Goal: Task Accomplishment & Management: Complete application form

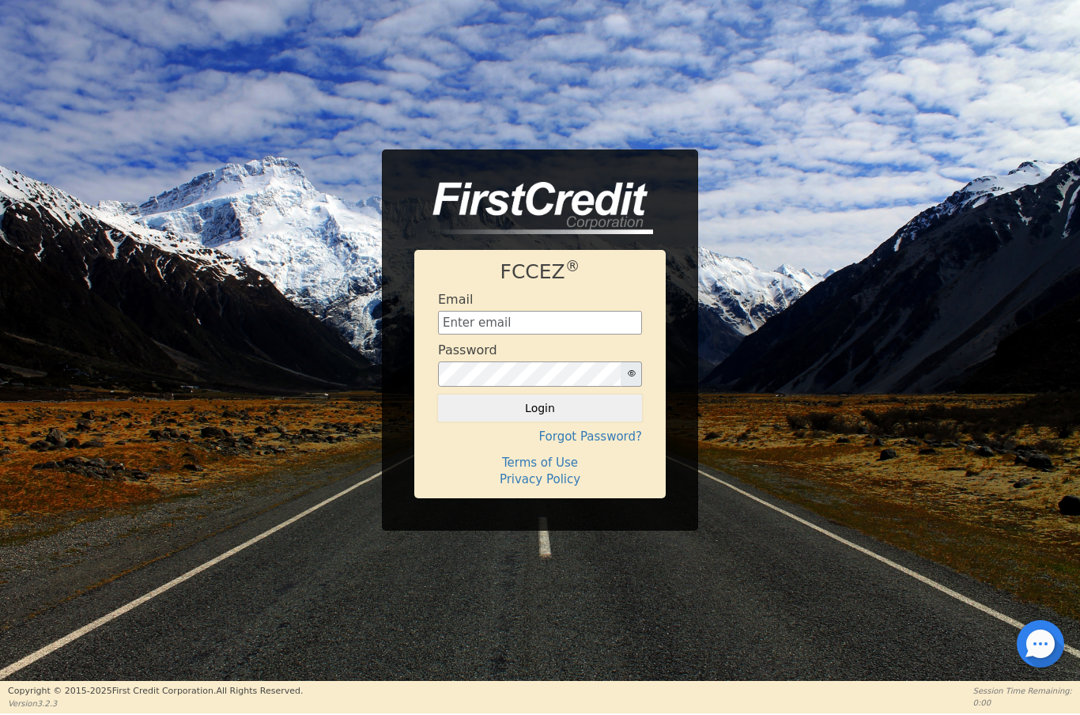
click at [539, 329] on input "text" at bounding box center [540, 323] width 204 height 24
type input "[EMAIL_ADDRESS][DOMAIN_NAME]"
click at [557, 415] on button "Login" at bounding box center [540, 407] width 204 height 27
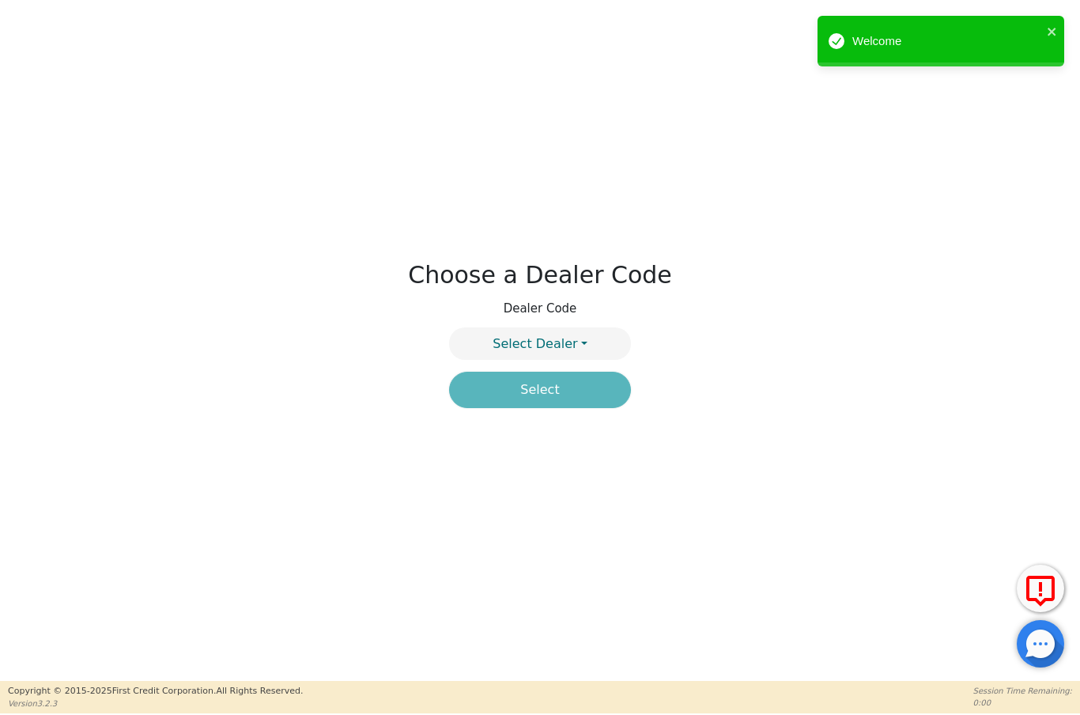
click at [597, 333] on button "Select Dealer" at bounding box center [540, 343] width 182 height 32
click at [587, 392] on link "4395A" at bounding box center [540, 402] width 180 height 21
click at [568, 398] on button "Select" at bounding box center [540, 390] width 182 height 36
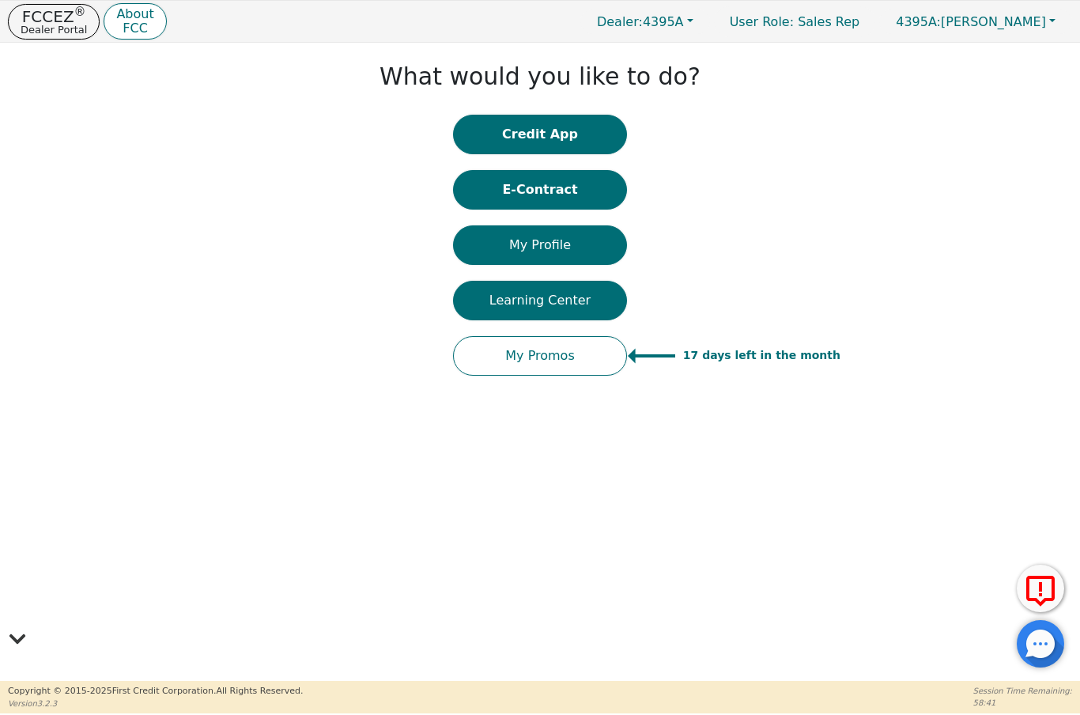
click at [44, 13] on p "FCCEZ ®" at bounding box center [54, 17] width 66 height 16
click at [40, 13] on p "FCCEZ ®" at bounding box center [54, 17] width 66 height 16
click at [53, 21] on p "FCCEZ ®" at bounding box center [54, 17] width 66 height 16
click at [41, 20] on p "FCCEZ ®" at bounding box center [54, 17] width 66 height 16
click at [40, 20] on p "FCCEZ ®" at bounding box center [54, 17] width 66 height 16
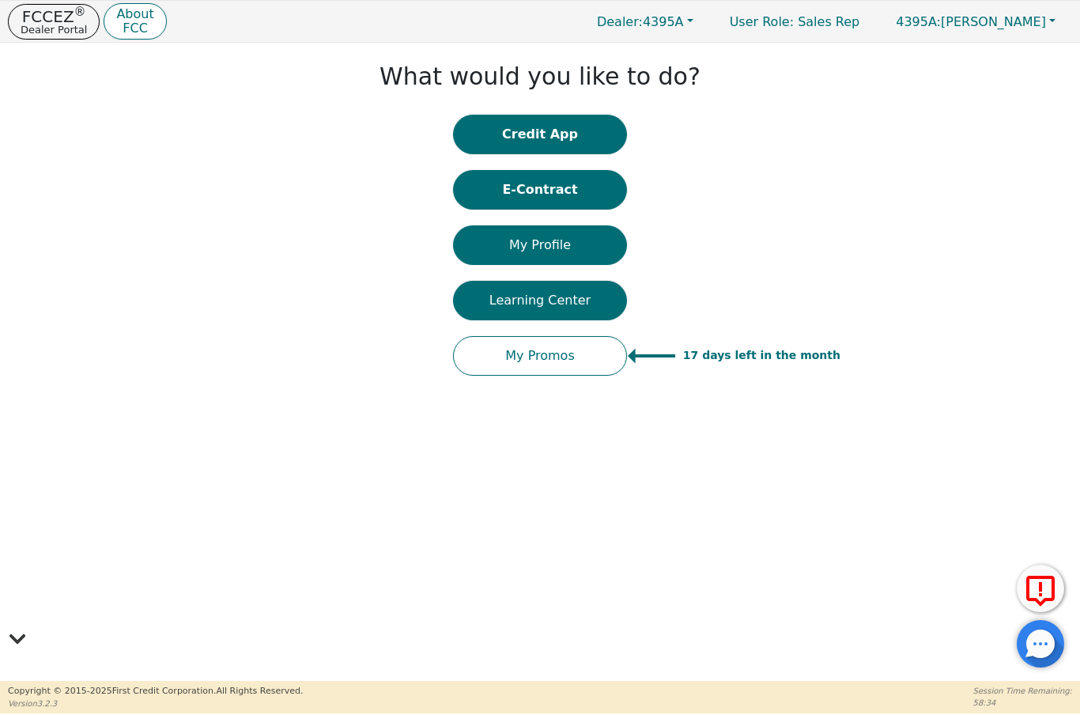
click at [531, 133] on button "Credit App" at bounding box center [540, 135] width 174 height 40
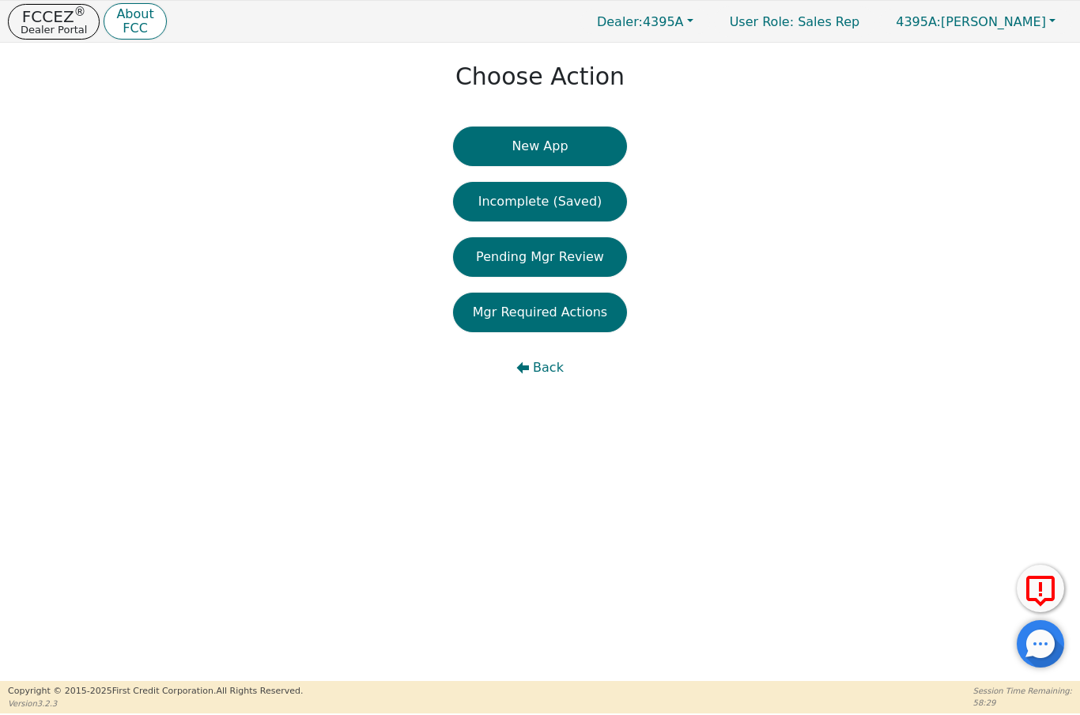
click at [53, 30] on p "Dealer Portal" at bounding box center [54, 30] width 66 height 10
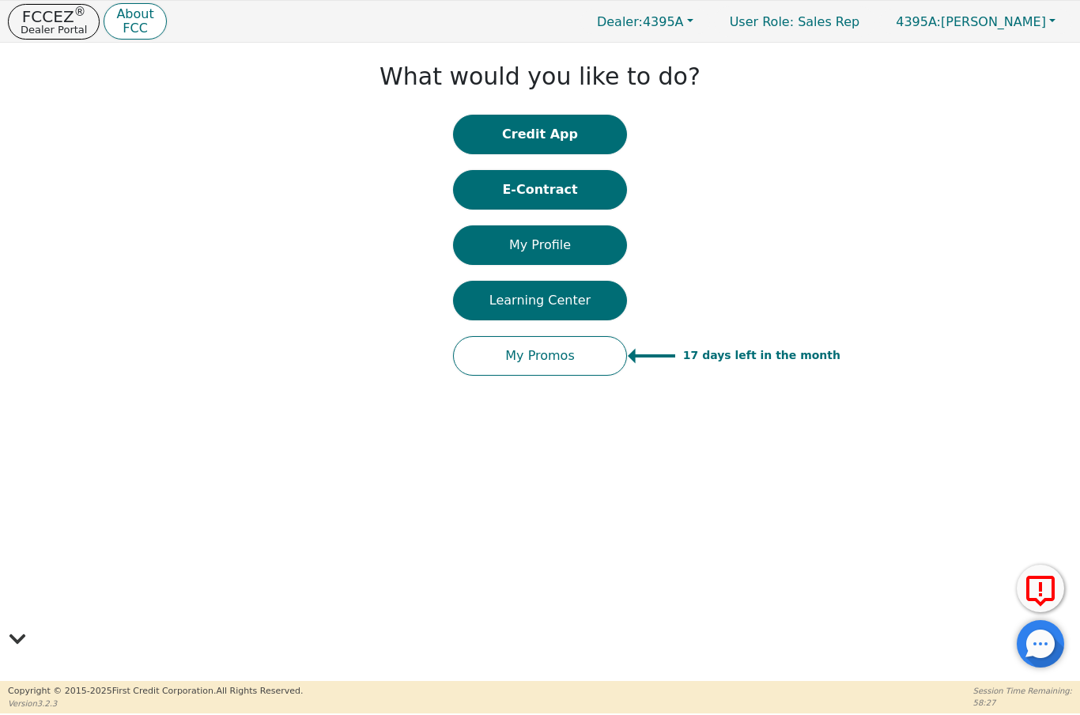
click at [58, 20] on p "FCCEZ ®" at bounding box center [54, 17] width 66 height 16
click at [40, 32] on p "Dealer Portal" at bounding box center [54, 30] width 66 height 10
click at [39, 31] on p "Dealer Portal" at bounding box center [54, 30] width 66 height 10
click at [697, 18] on button "Dealer: 4395A" at bounding box center [645, 21] width 130 height 25
click at [672, 50] on link "4394A" at bounding box center [646, 53] width 125 height 21
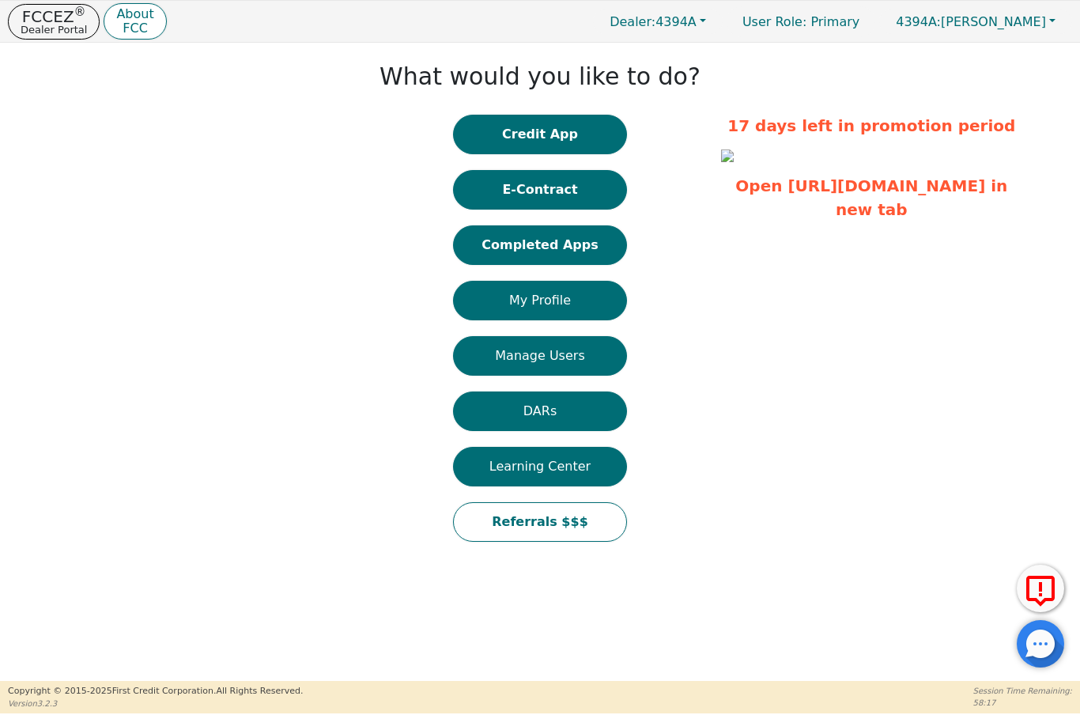
click at [580, 251] on button "Completed Apps" at bounding box center [540, 245] width 174 height 40
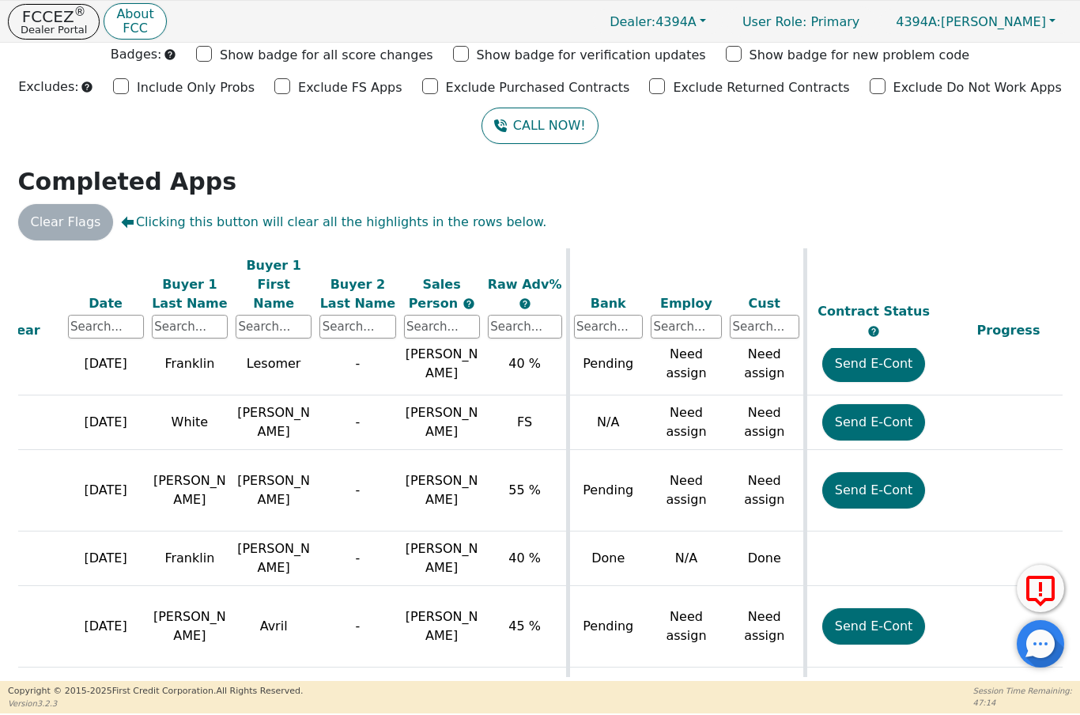
scroll to position [585, 124]
click at [881, 608] on button "Send E-Cont" at bounding box center [873, 626] width 104 height 36
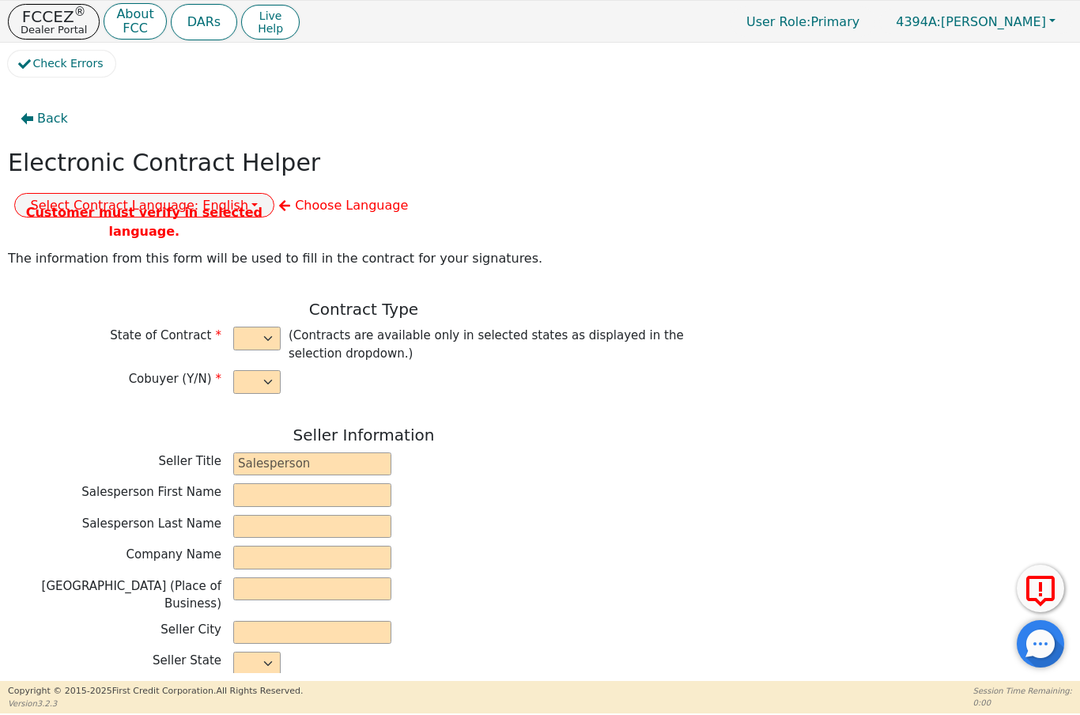
select select "n"
type input "President"
type input "ALDONY"
type input "MARTINEAU"
type input "ALLSELL DBA EAU PURE WATER"
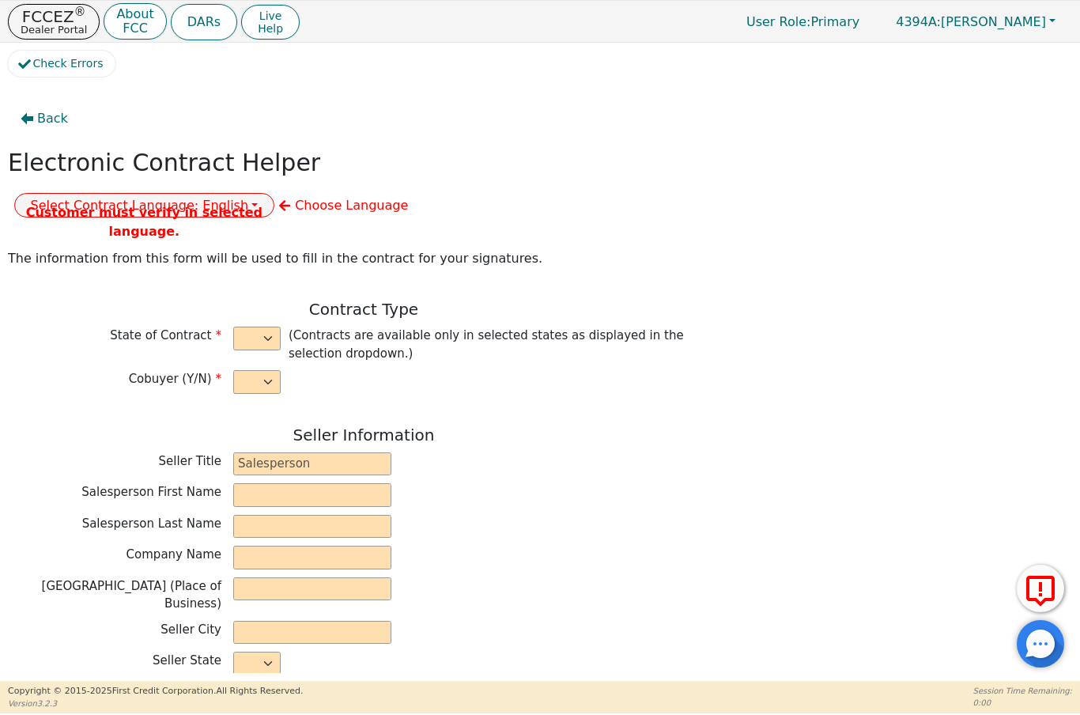
type input "10561 FENWAY PLACE"
type input "BOCA RATON"
select select "FL"
type input "33498"
type input "Avril"
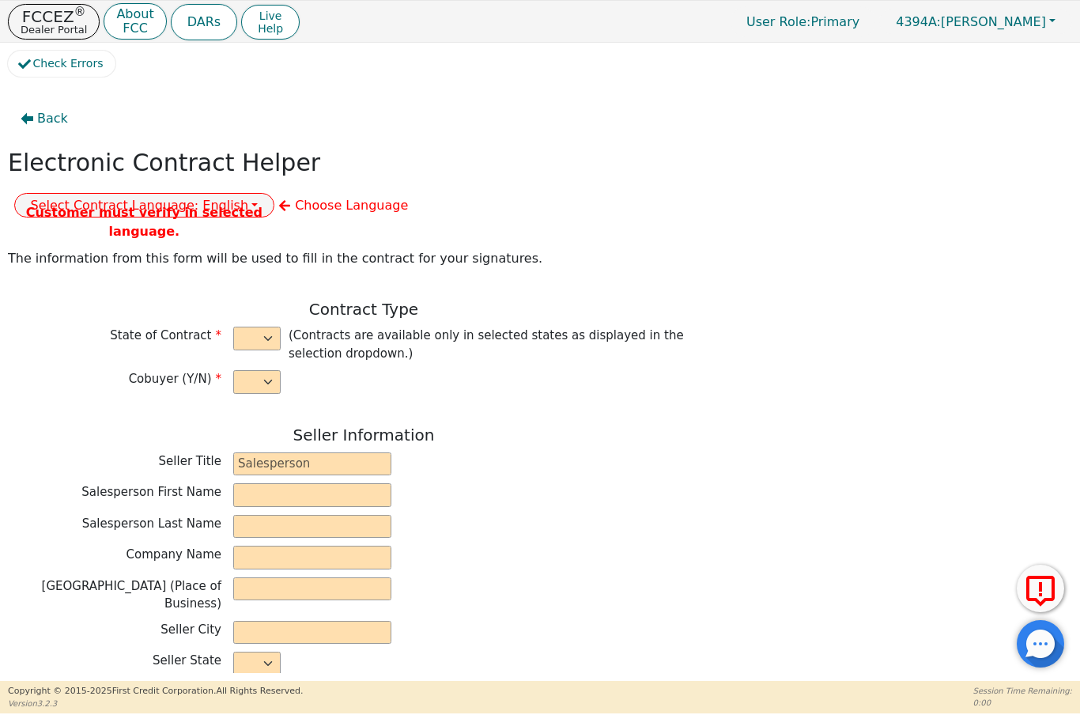
type input "[PERSON_NAME]"
type input "1031 SW California Blvd"
type input "Port Saint Lucie"
select select "FL"
type input "34953"
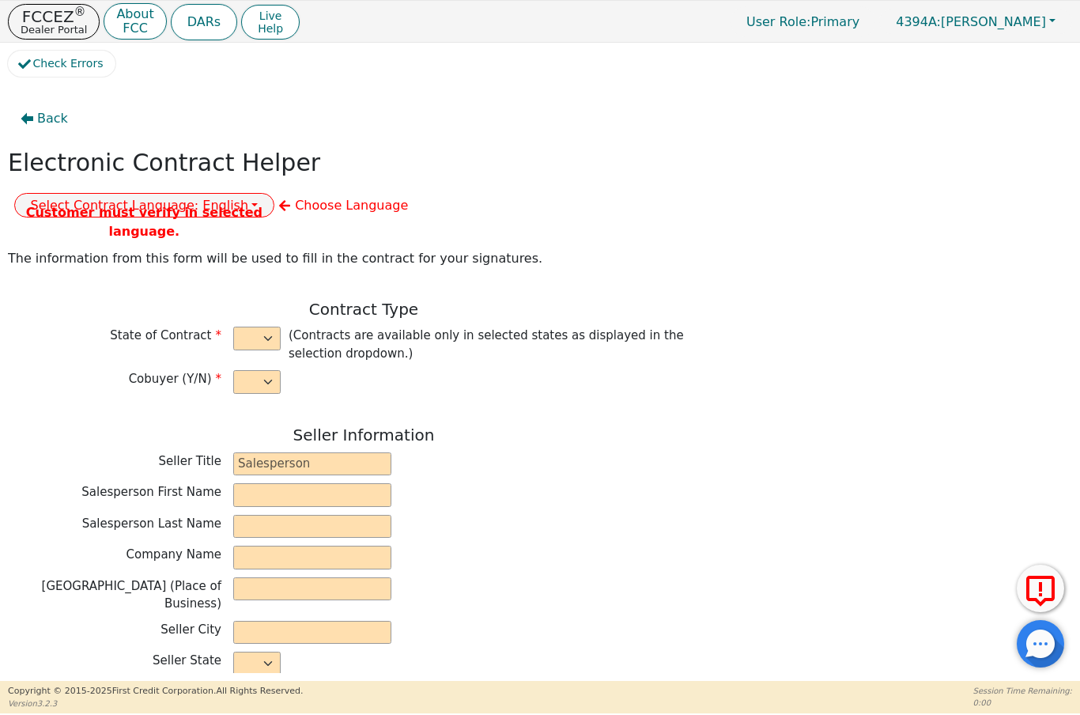
type input "2025-10-15"
type input "17.90"
type input "2025-10-13"
type input "60"
type input "0"
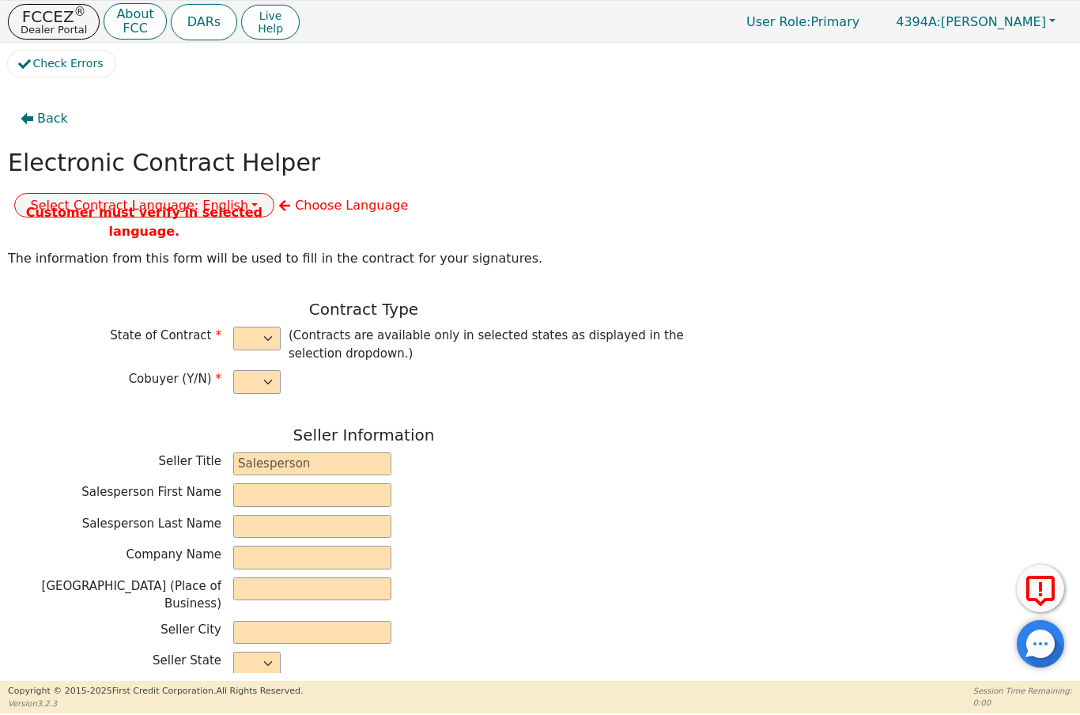
type input "6080181169680"
type input "2000.00"
type input "0.00"
type input "2000.00"
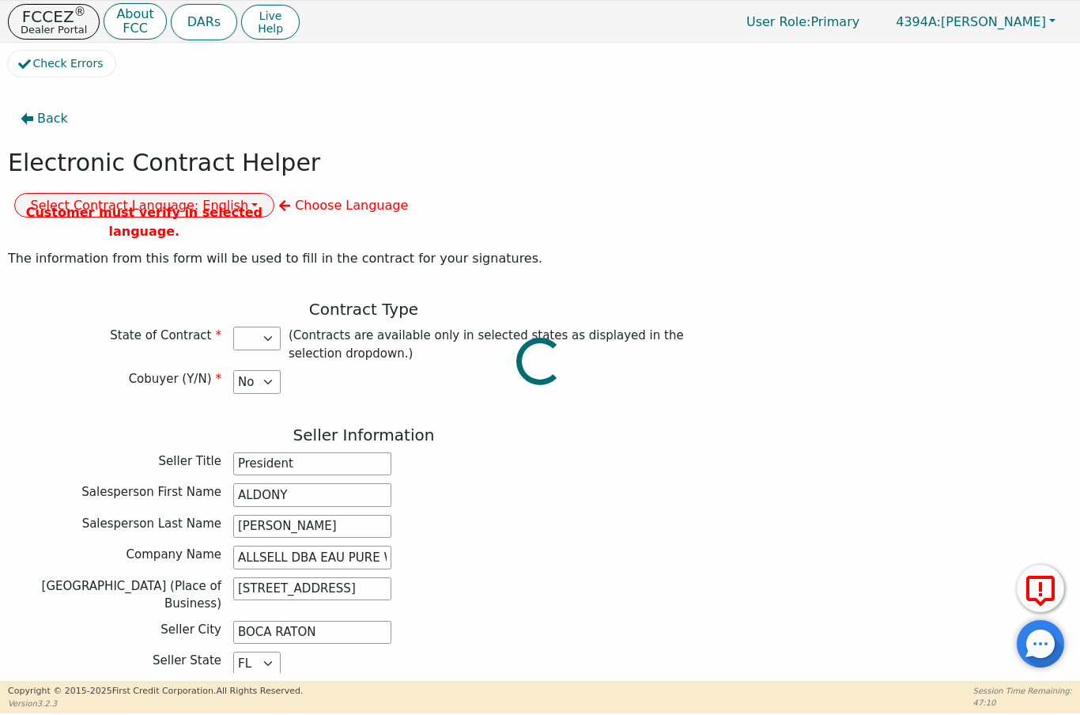
select select "FL"
click at [43, 19] on p "FCCEZ ®" at bounding box center [54, 17] width 66 height 16
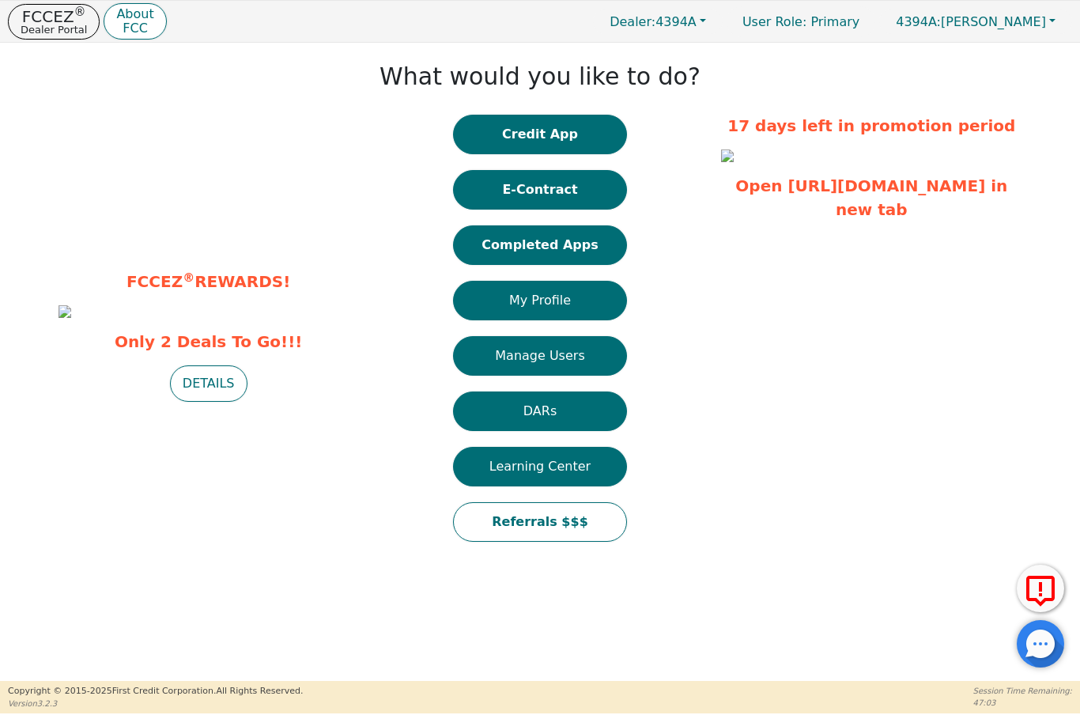
click at [500, 236] on button "Completed Apps" at bounding box center [540, 245] width 174 height 40
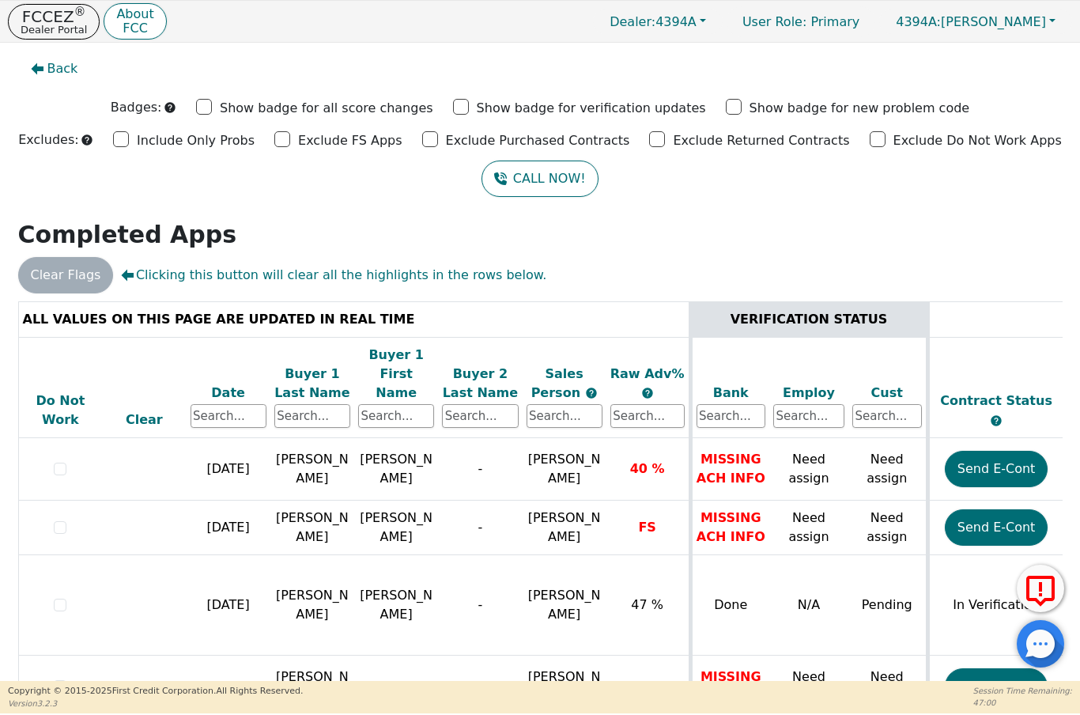
click at [43, 21] on p "FCCEZ ®" at bounding box center [54, 17] width 66 height 16
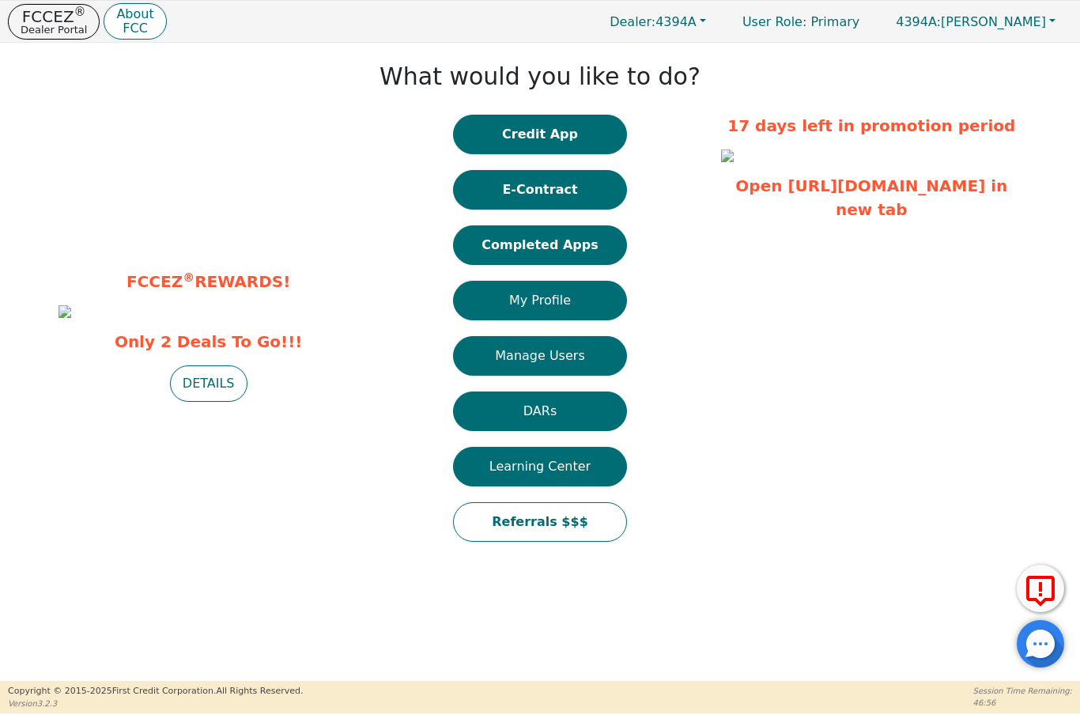
click at [522, 187] on button "E-Contract" at bounding box center [540, 190] width 174 height 40
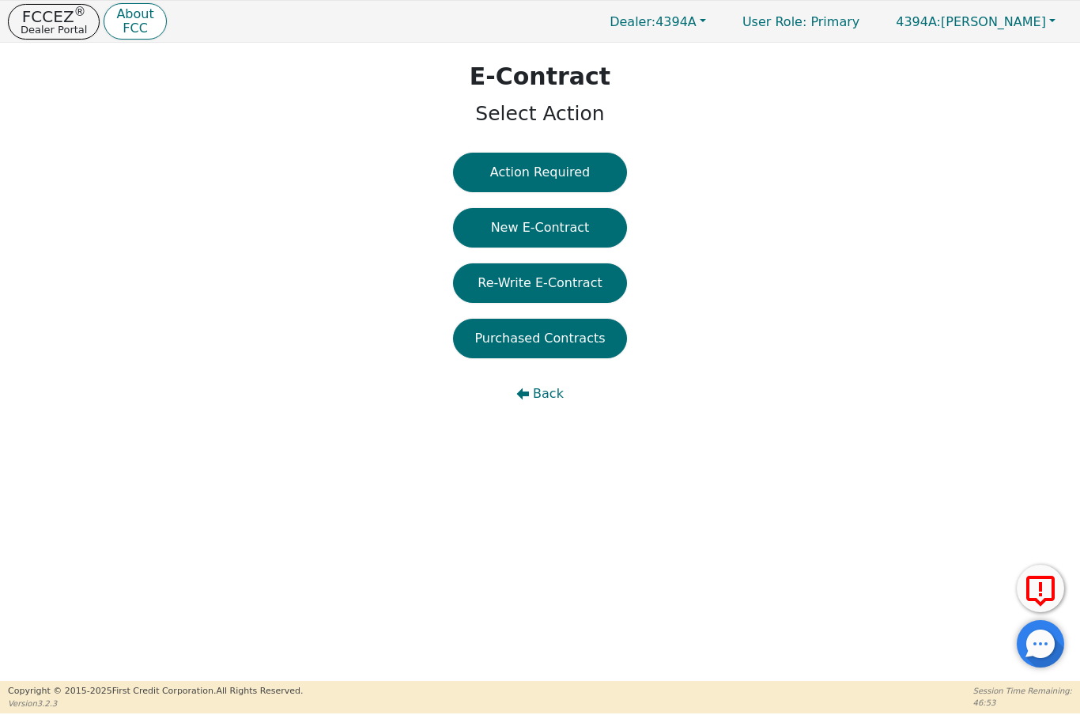
click at [504, 295] on button "Re-Write E-Contract" at bounding box center [540, 283] width 174 height 40
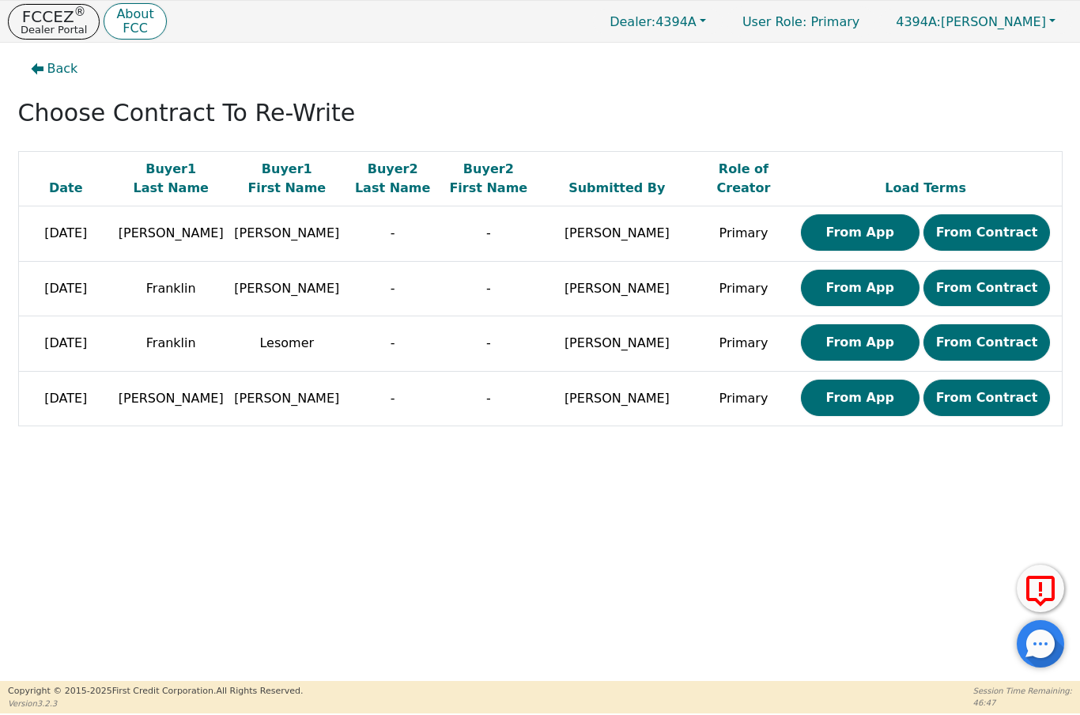
click at [981, 234] on button "From Contract" at bounding box center [986, 232] width 127 height 36
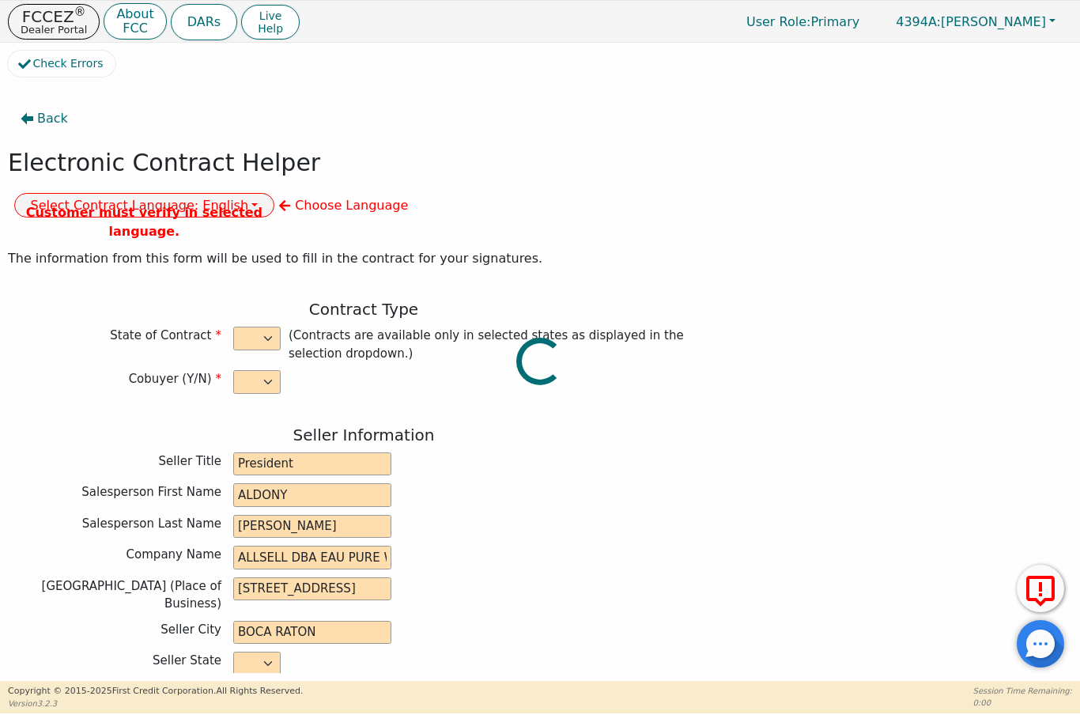
select select "n"
type input "President"
type input "ALDONY"
type input "MARTINEAU"
type input "ALLSELL DBA EAU PURE WATER"
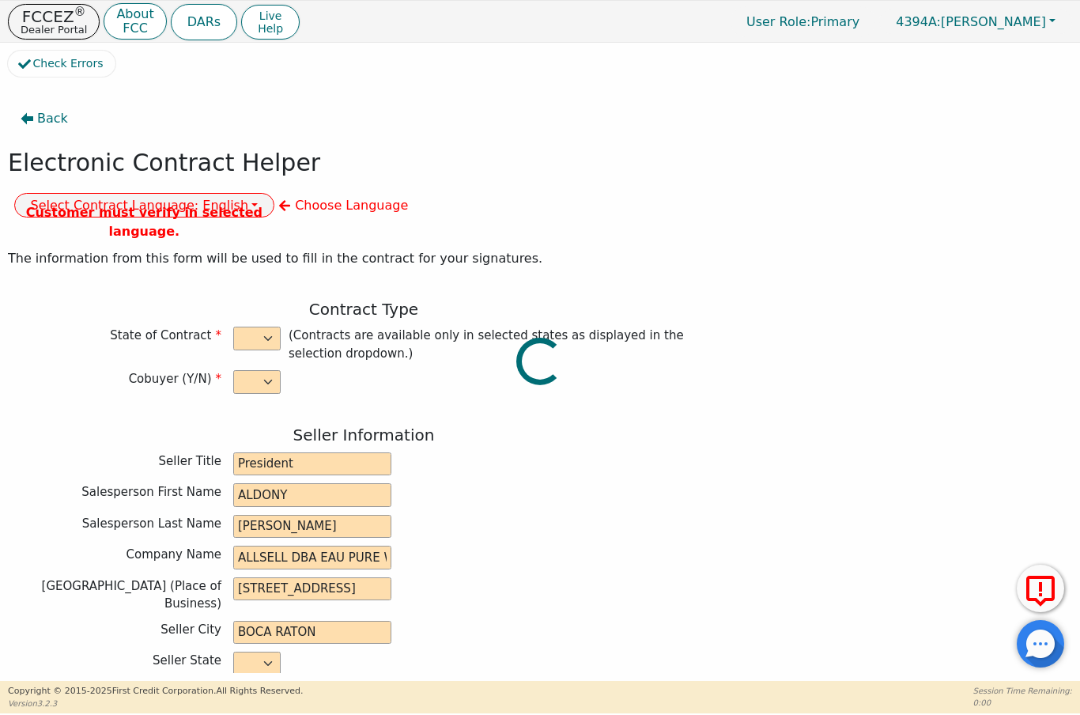
type input "10561 FENWAY PLACE"
type input "BOCA RATON"
select select "FL"
type input "33498"
type input "Water Treatment"
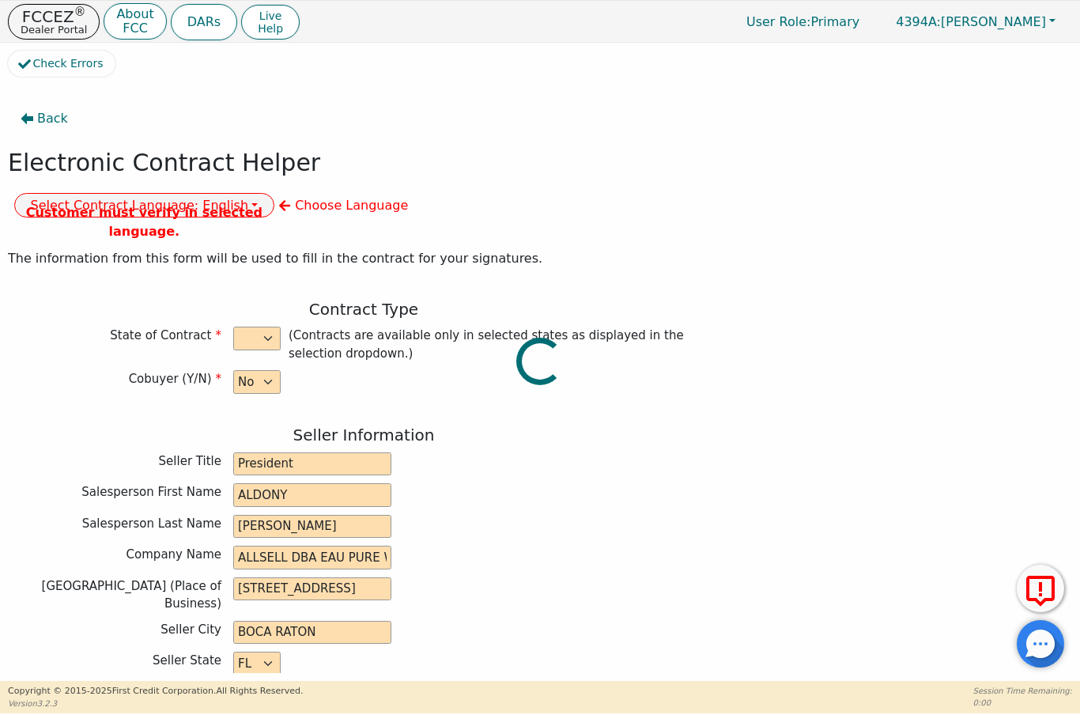
type input "Gen RO"
type input "2354"
type input "[PERSON_NAME]"
type input "luis.gonzalez1@snhu.edu"
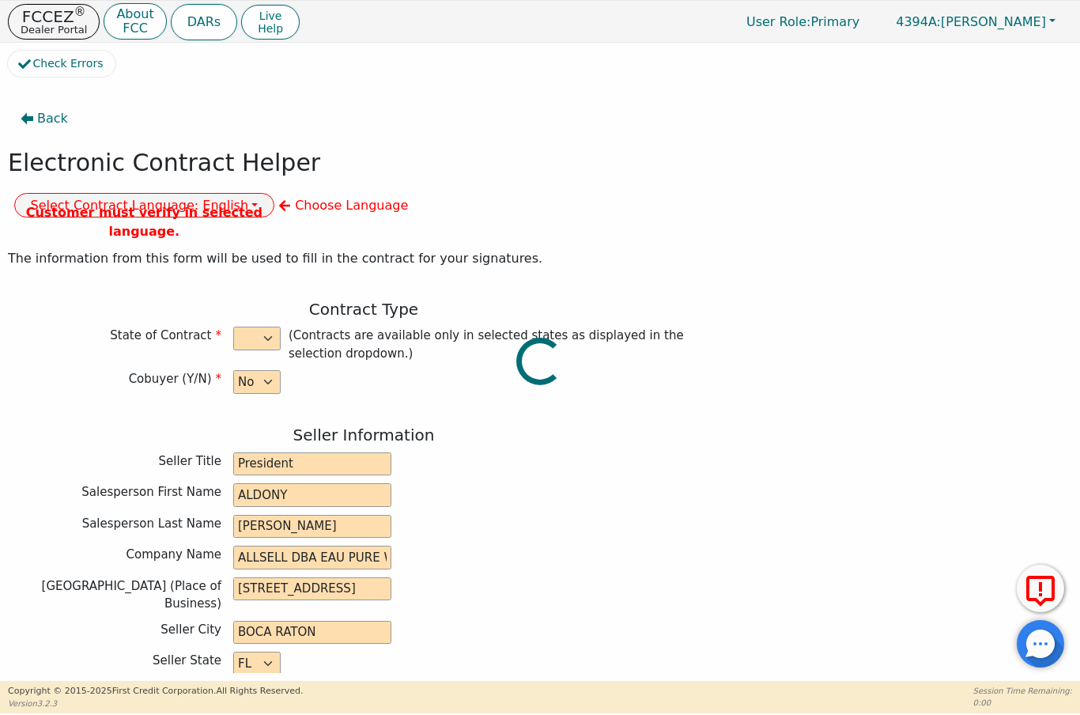
type input "luis.gonzalez1@snhu.edu"
type input "6 Montilla Way"
type input "Port Saint Lucie"
type input "Saint Lucie"
select select "FL"
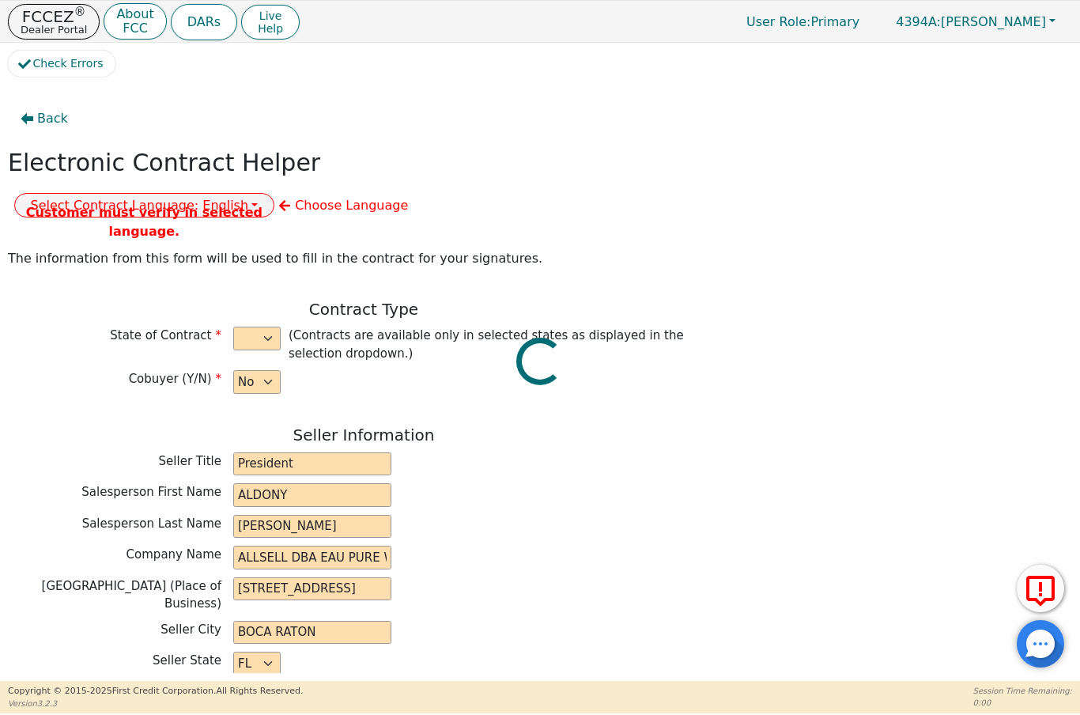
type input "34952"
type input "2025-10-15"
type input "16.90"
type input "2025-10-16"
type input "60"
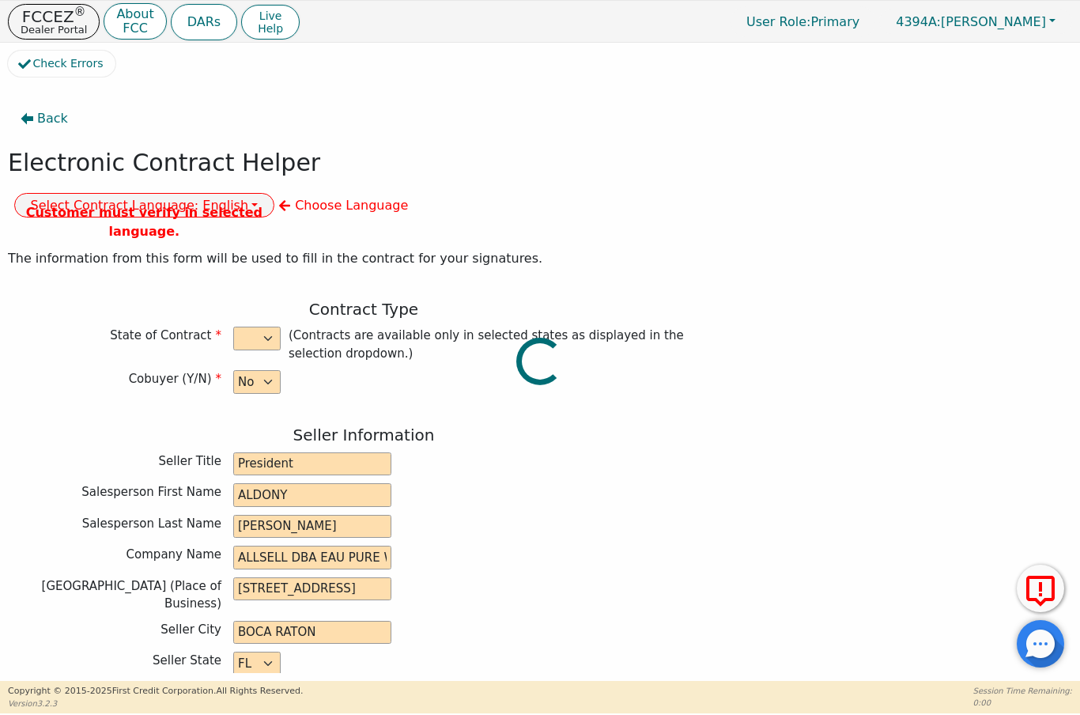
type input "0"
type input "6080181169680"
type input "2000.00"
type input "0.00"
checkbox input "true"
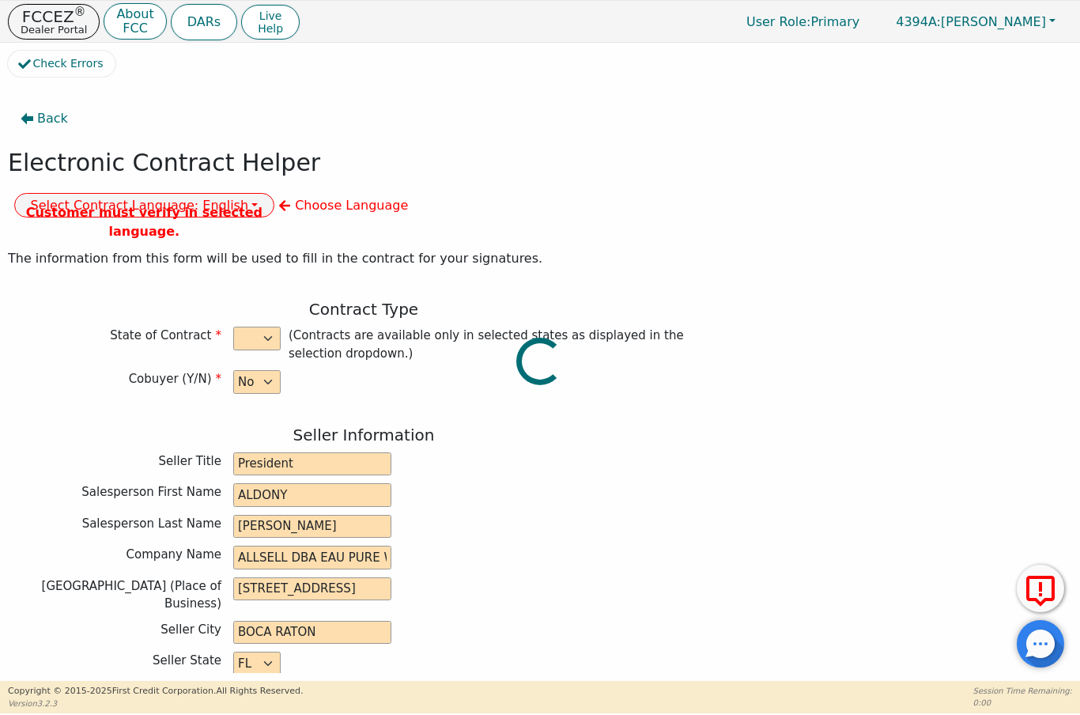
type input "0.00"
checkbox input "true"
type input "0.00"
type input "7.00"
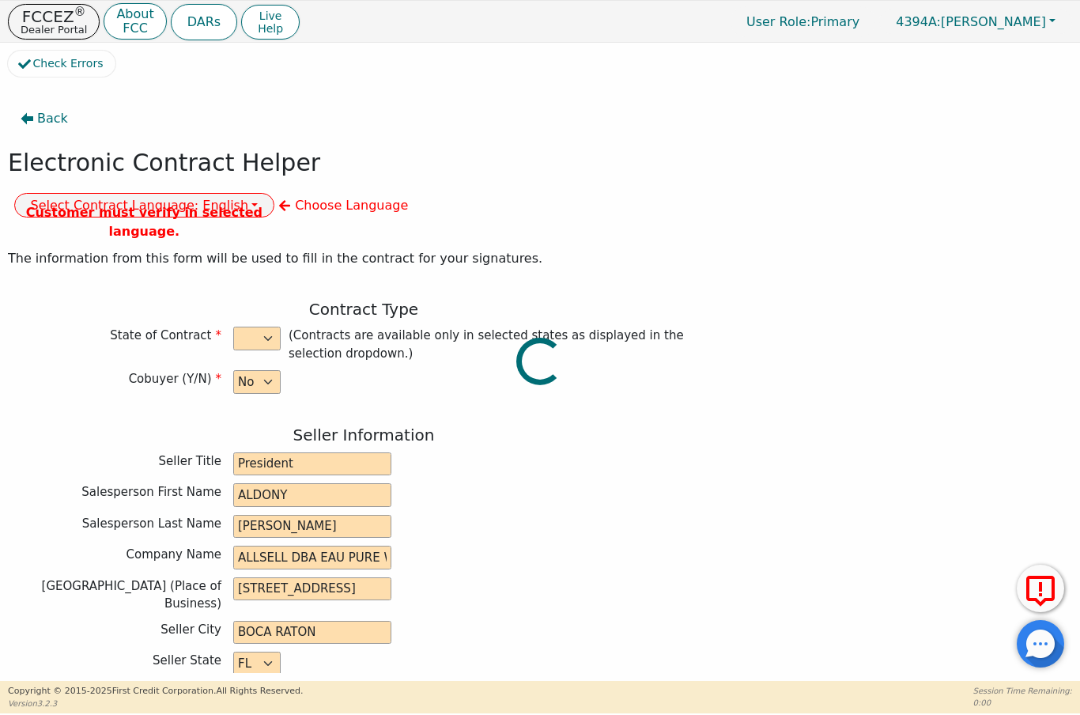
type input "2007.00"
type input "2965.80"
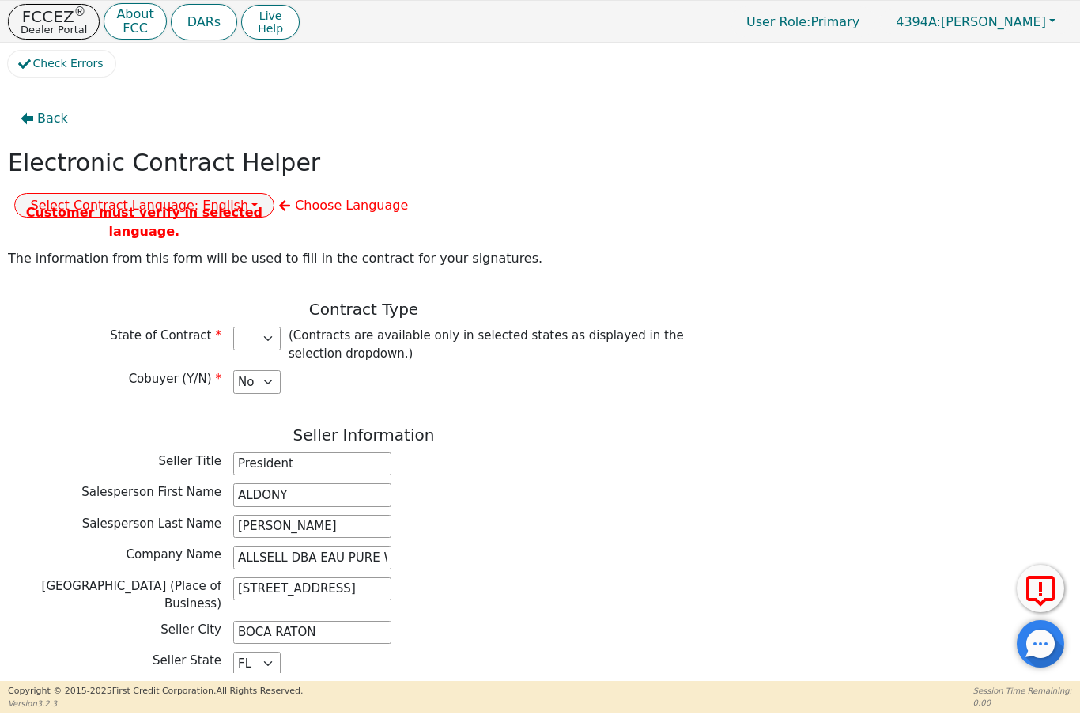
select select "FL"
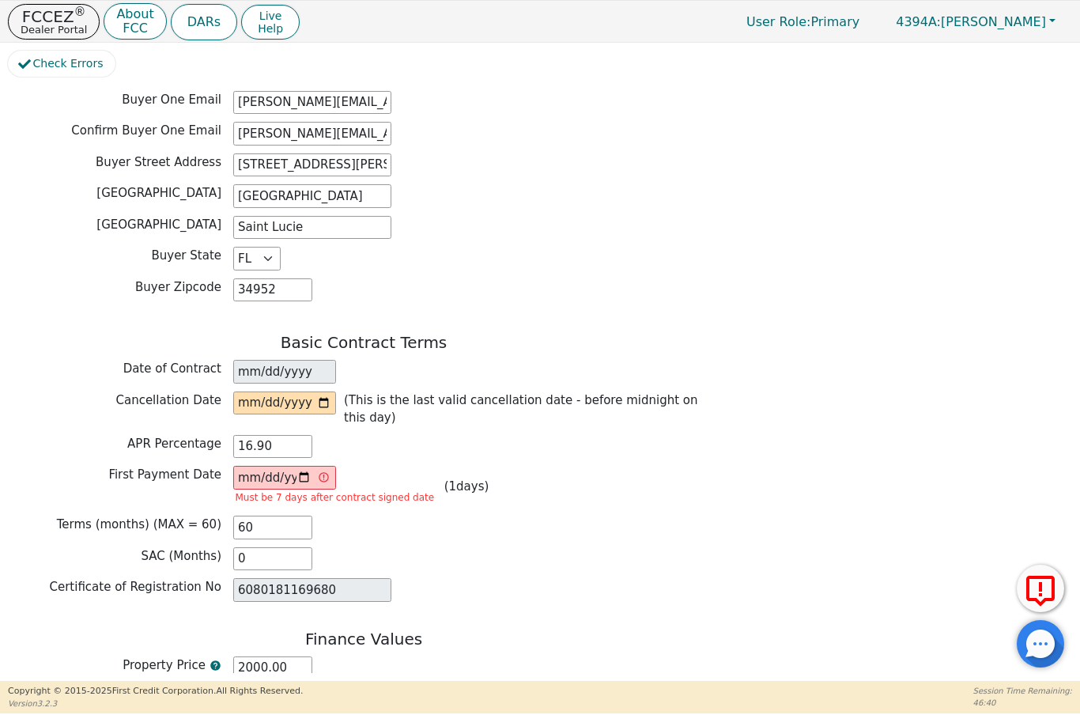
scroll to position [881, 0]
click at [243, 390] on input "date" at bounding box center [284, 402] width 103 height 24
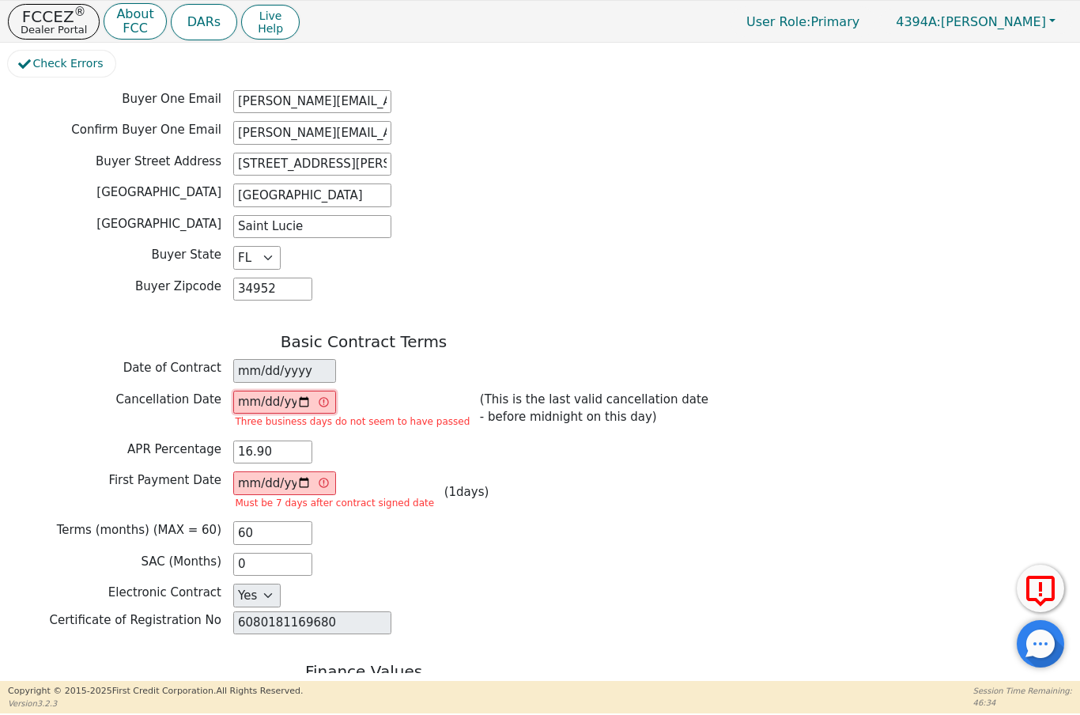
type input "2025-10-18"
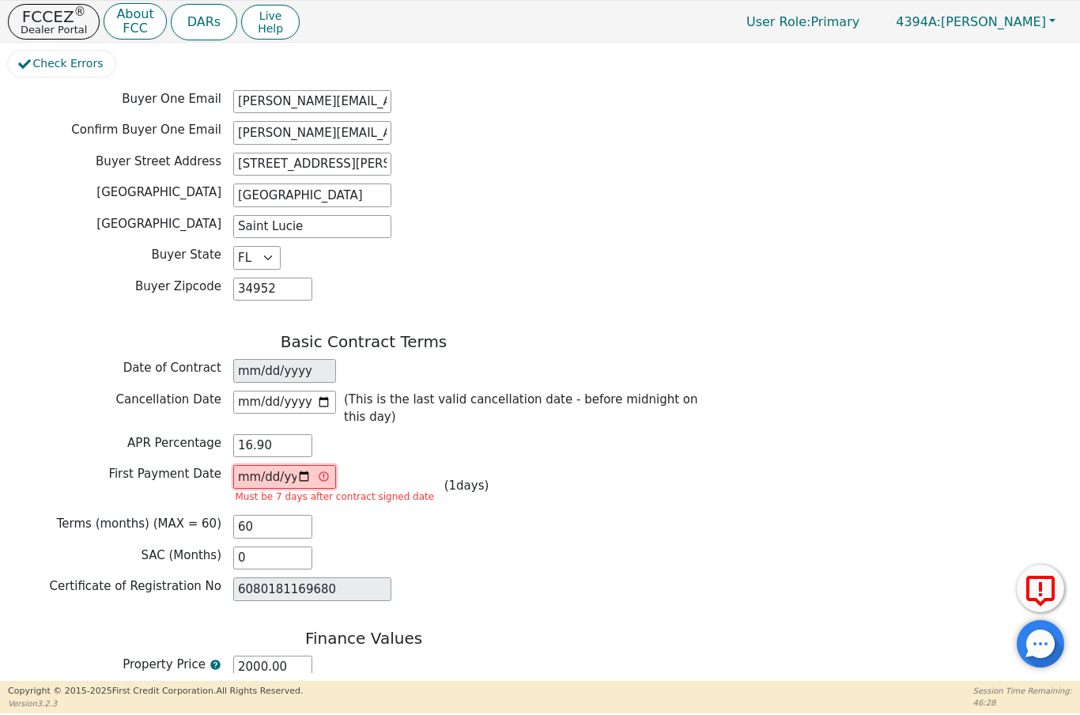
click at [255, 465] on input "2025-10-16" at bounding box center [284, 477] width 103 height 24
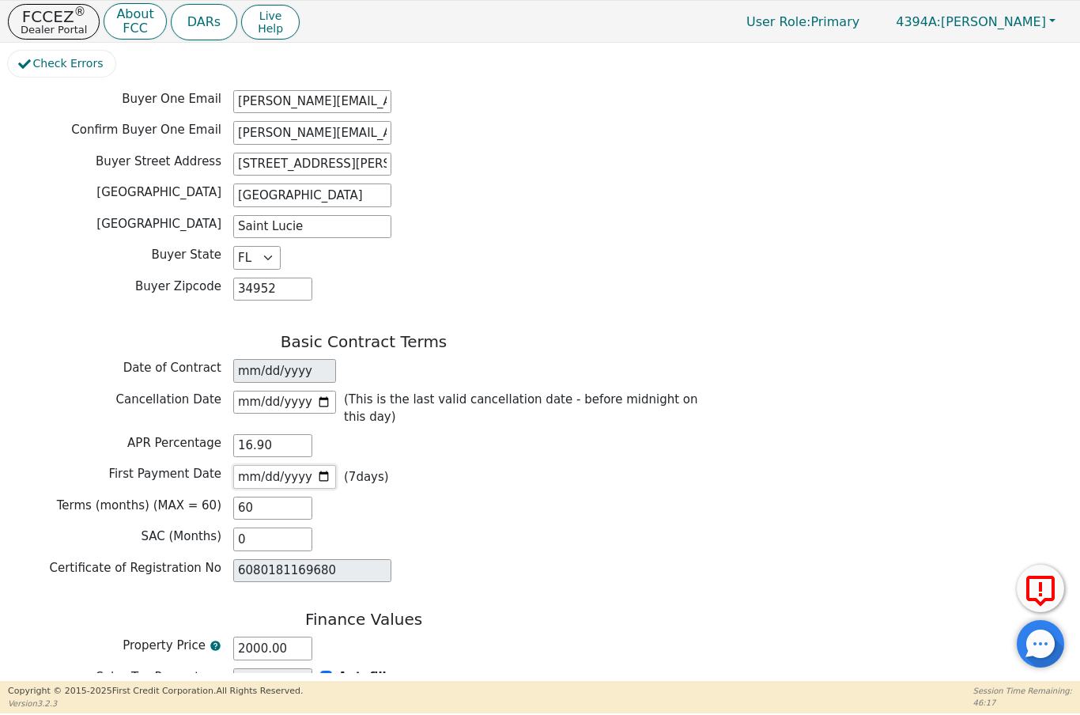
click at [262, 465] on input "2025-10-22" at bounding box center [284, 477] width 103 height 24
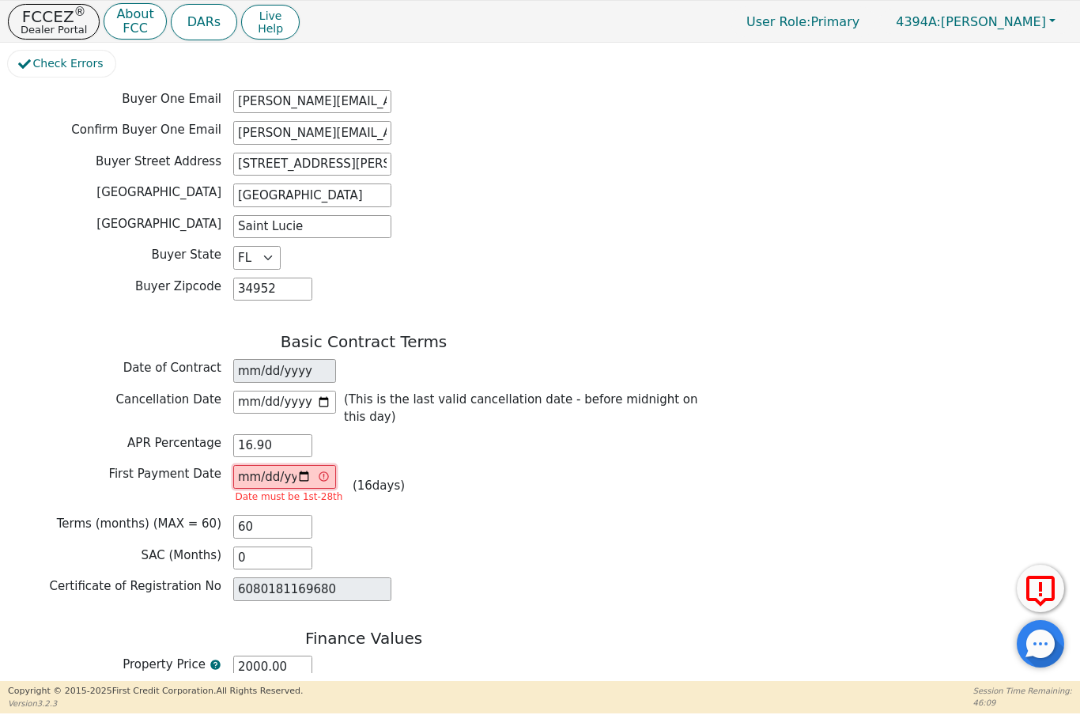
click at [269, 465] on input "2025-10-31" at bounding box center [284, 477] width 103 height 24
click at [277, 465] on input "2025-10-30" at bounding box center [284, 477] width 103 height 24
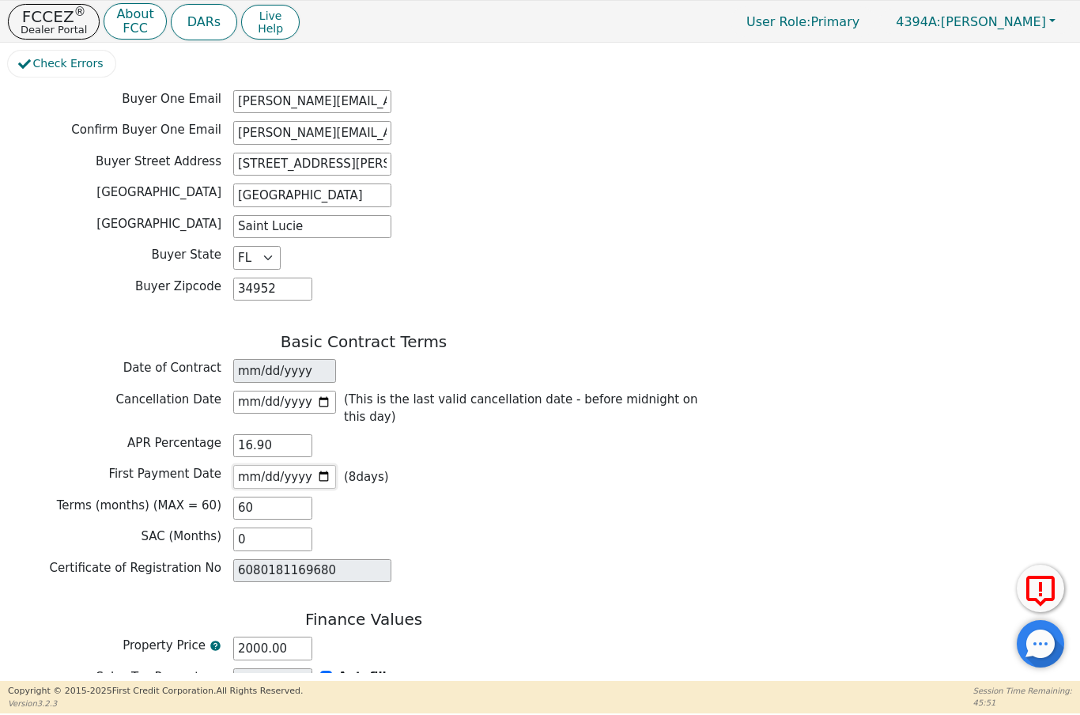
click at [271, 465] on input "2025-10-23" at bounding box center [284, 477] width 103 height 24
click at [277, 465] on input "2025-11-23" at bounding box center [284, 477] width 103 height 24
click at [317, 465] on input "2025-11-23" at bounding box center [284, 477] width 103 height 24
click at [258, 465] on input "2025-11-23" at bounding box center [284, 477] width 103 height 24
type input "2025-11-14"
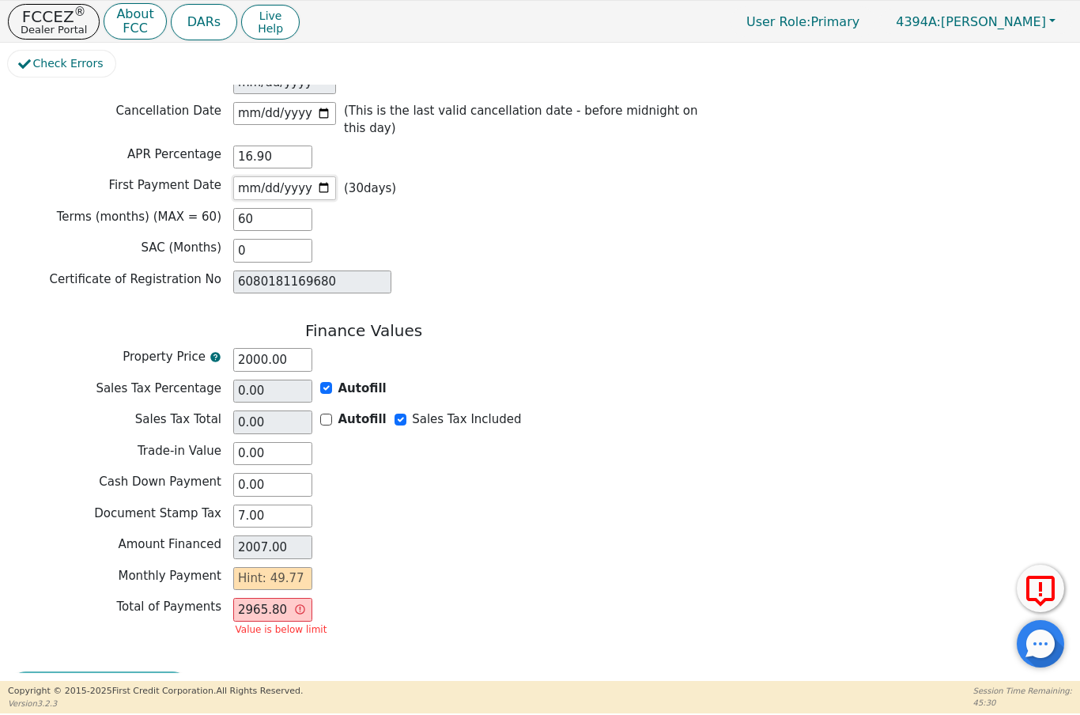
scroll to position [1169, 0]
click at [280, 568] on input "text" at bounding box center [272, 580] width 79 height 24
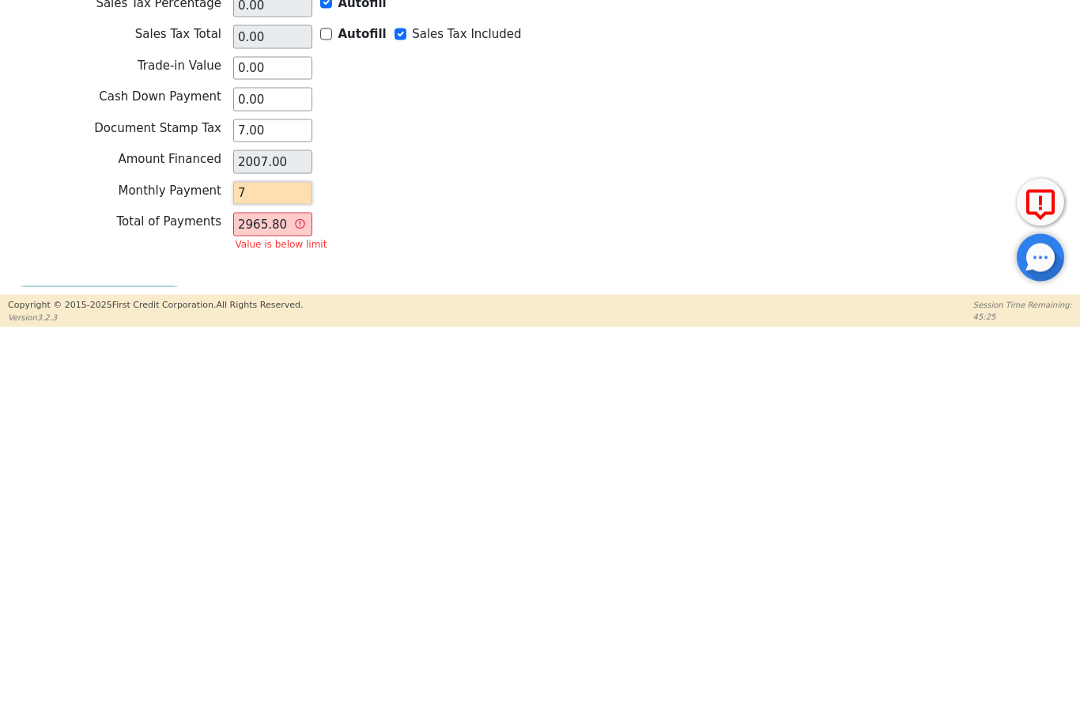
type input "7"
type input "420.00"
type input "77"
type input "4620.00"
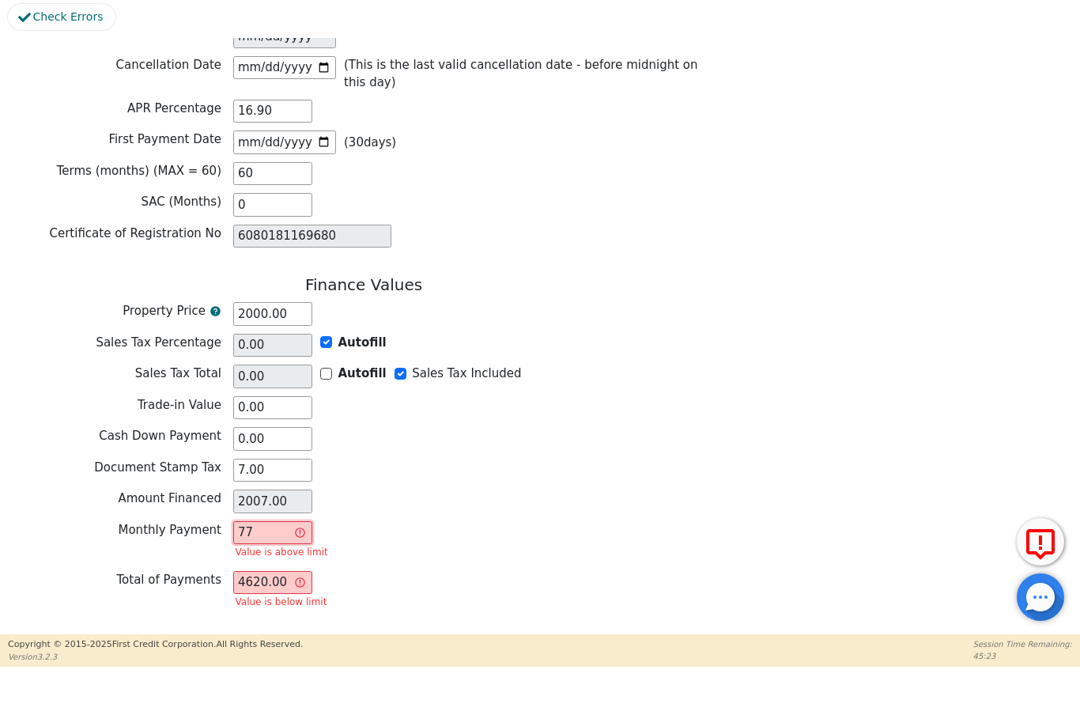
type input "7"
type input "420.00"
type input "0.00"
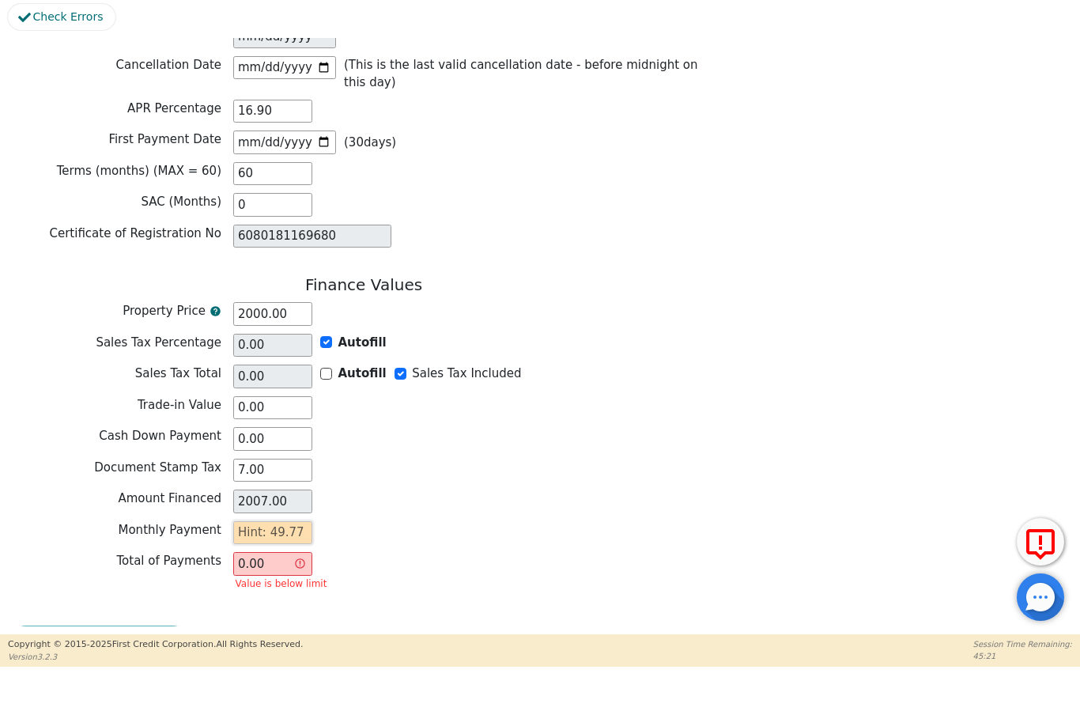
type input "4"
type input "240.00"
type input "49"
type input "2940.00"
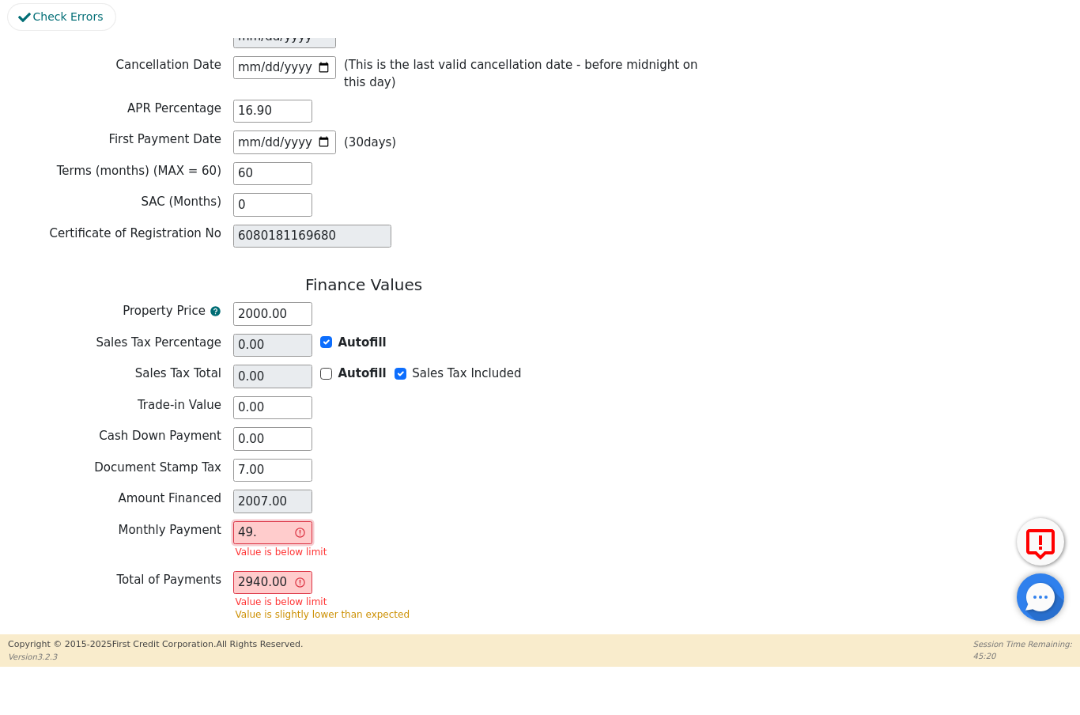
type input "49.7"
type input "2982.00"
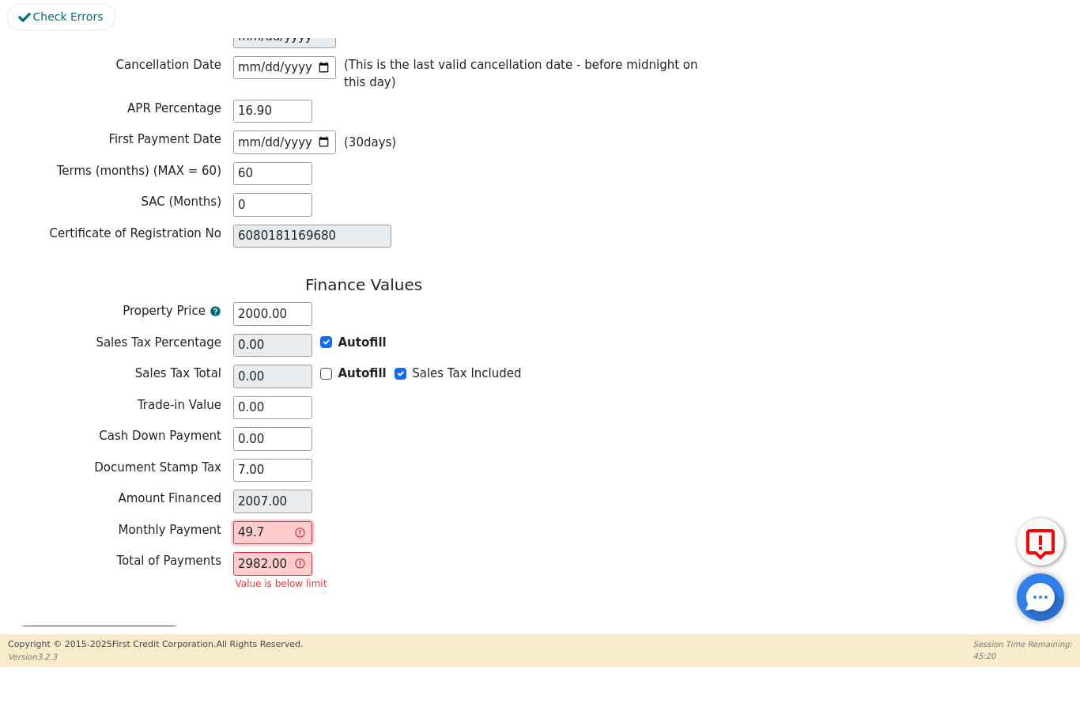
type input "49.77"
type input "2986.20"
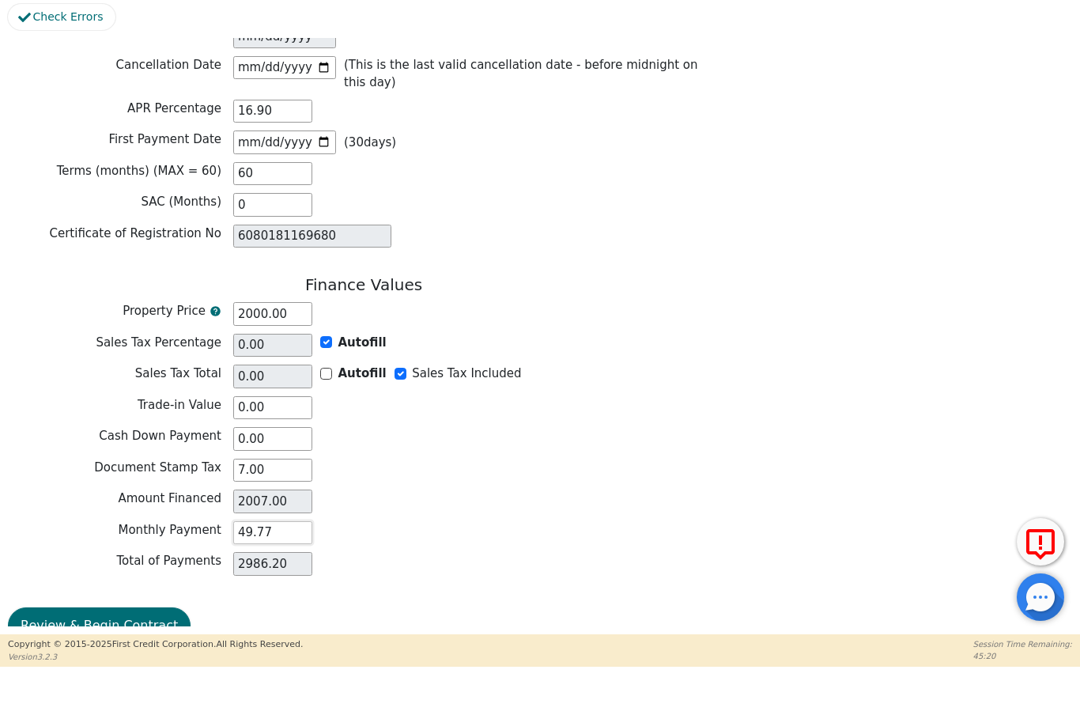
scroll to position [1151, 0]
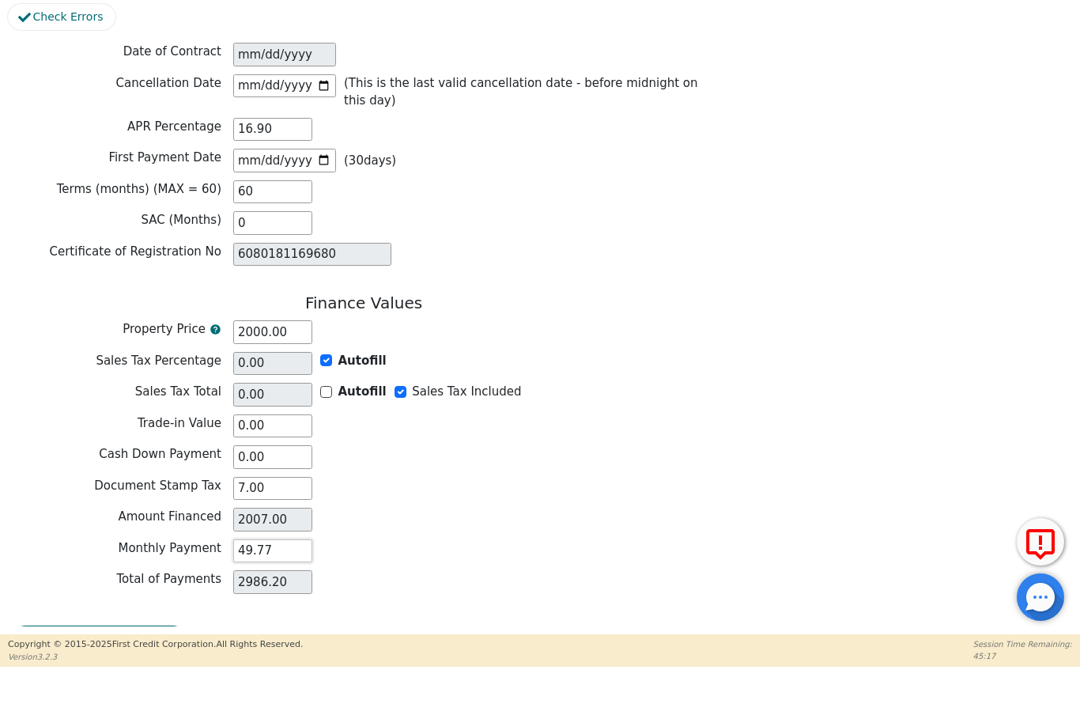
type input "49.77"
click at [614, 586] on div "Monthly Payment 49.77" at bounding box center [363, 600] width 711 height 28
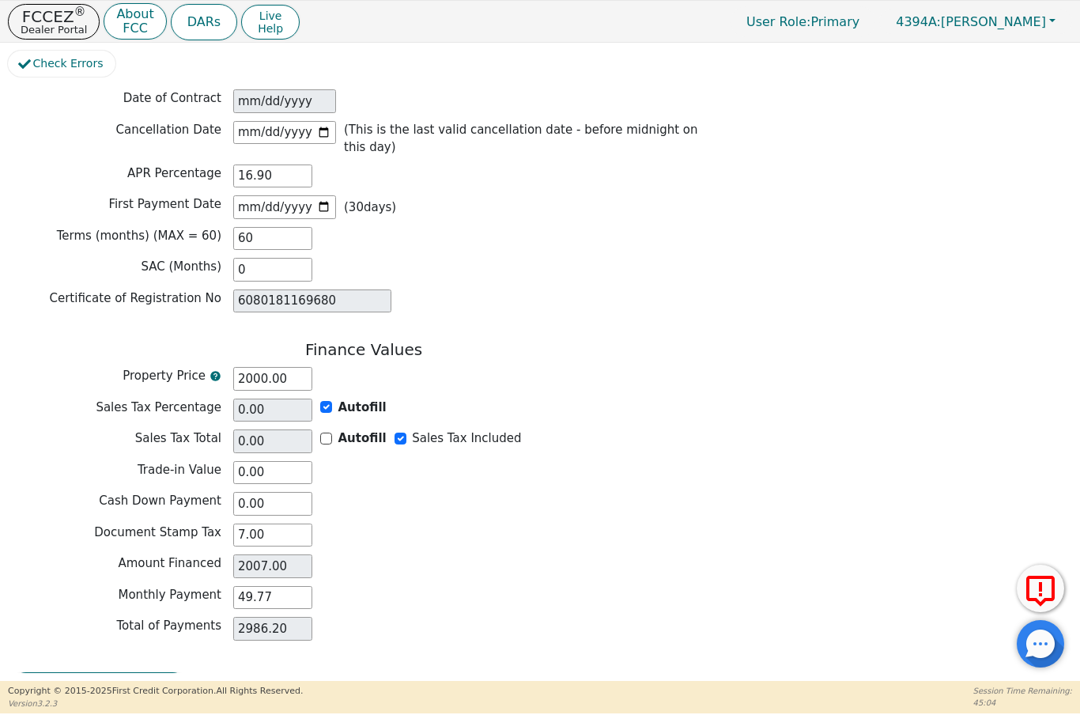
click at [104, 672] on button "Review & Begin Contract" at bounding box center [99, 690] width 183 height 36
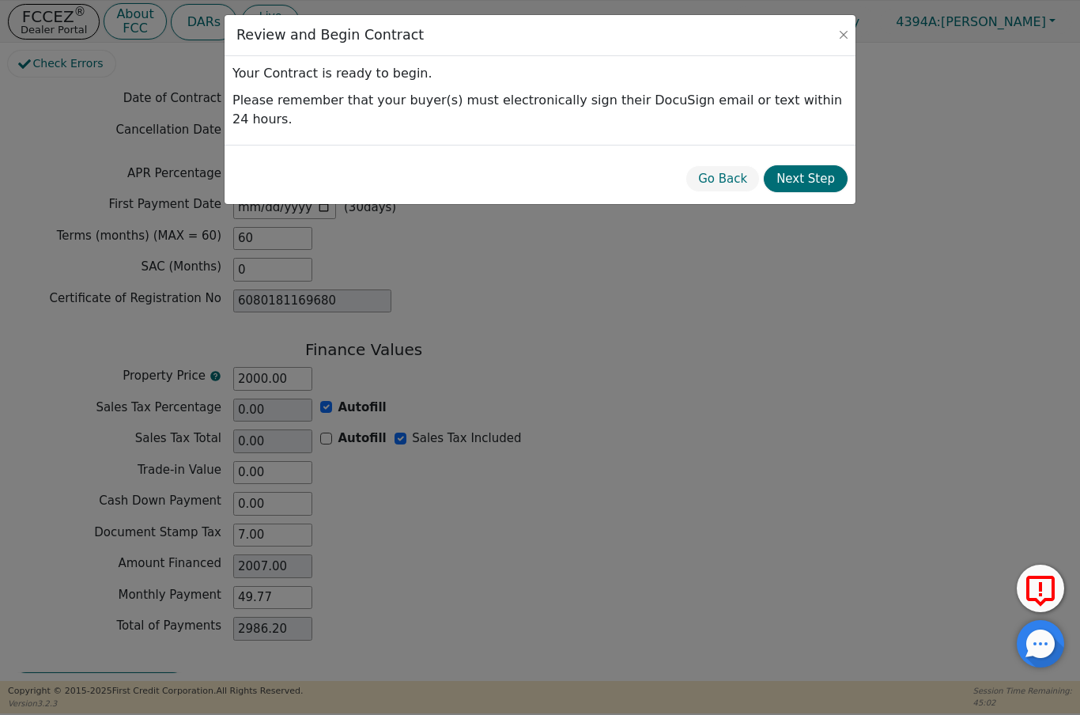
click at [826, 165] on button "Next Step" at bounding box center [806, 179] width 84 height 28
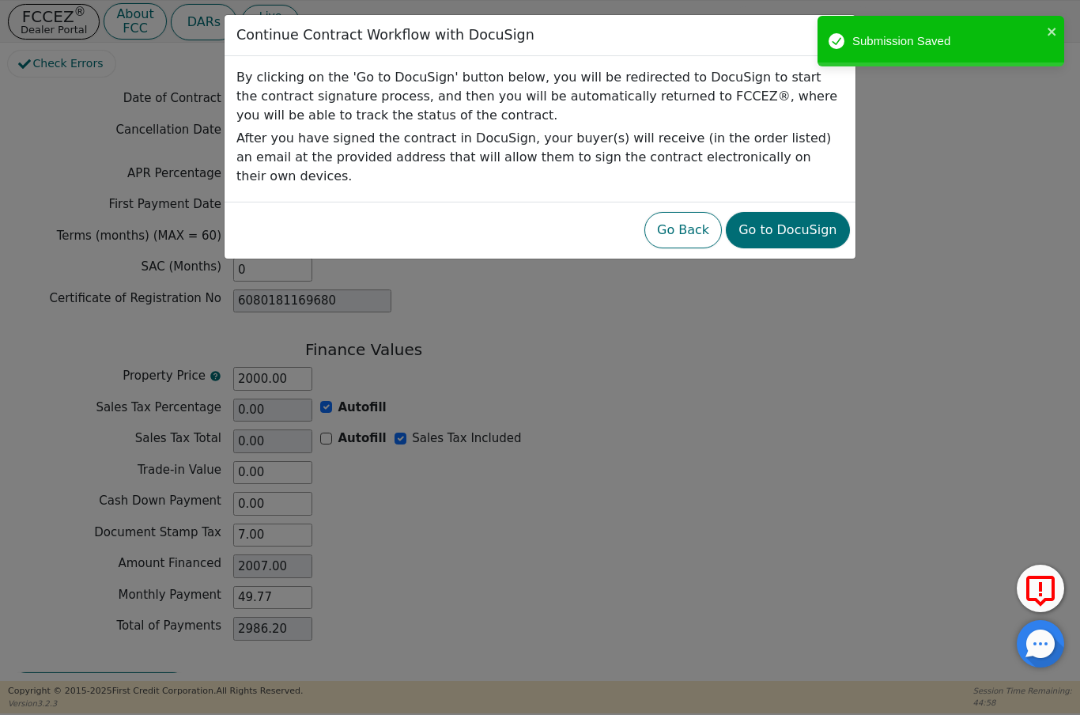
click at [802, 221] on button "Go to DocuSign" at bounding box center [787, 230] width 123 height 36
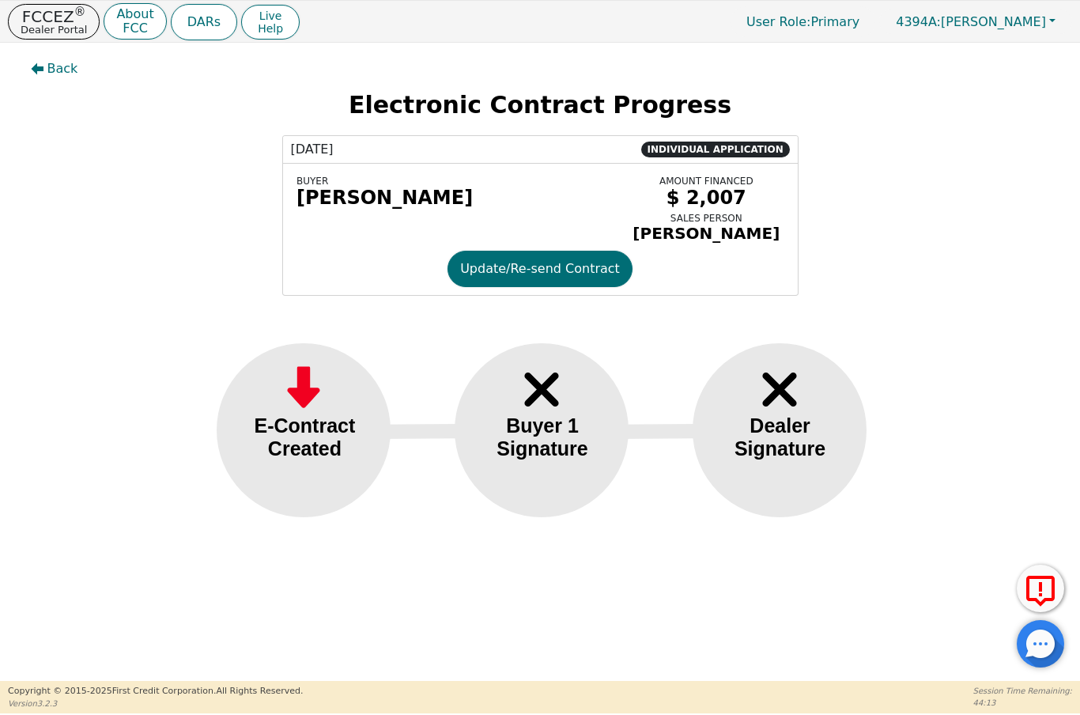
click at [55, 16] on p "FCCEZ ®" at bounding box center [54, 17] width 66 height 16
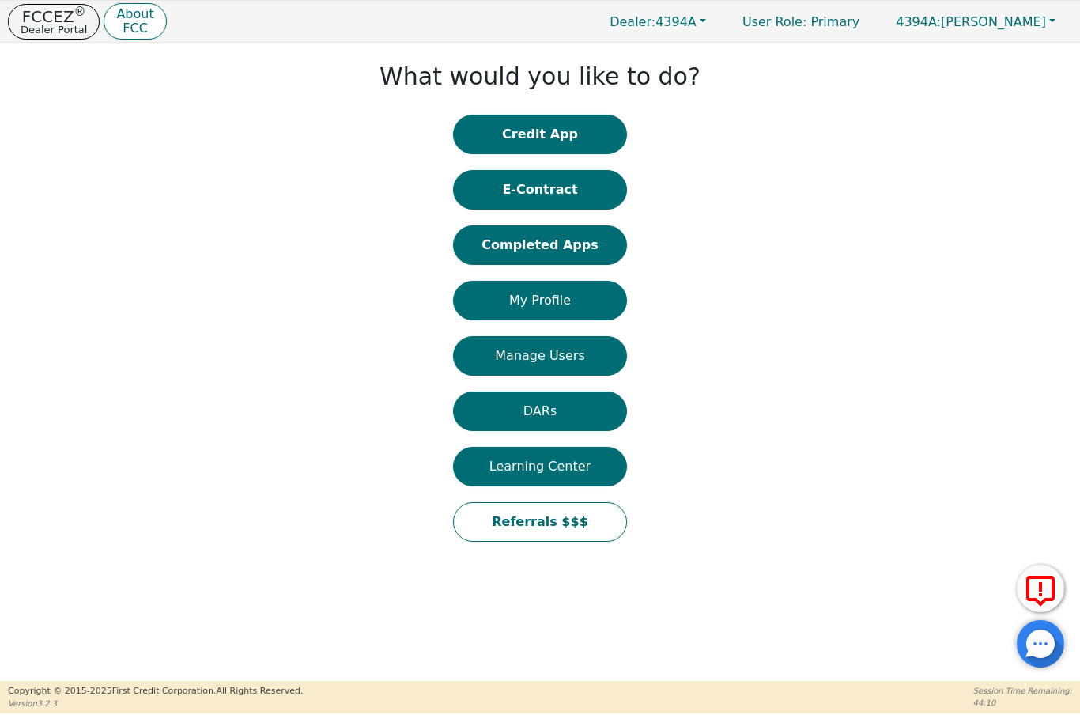
click at [550, 255] on button "Completed Apps" at bounding box center [540, 245] width 174 height 40
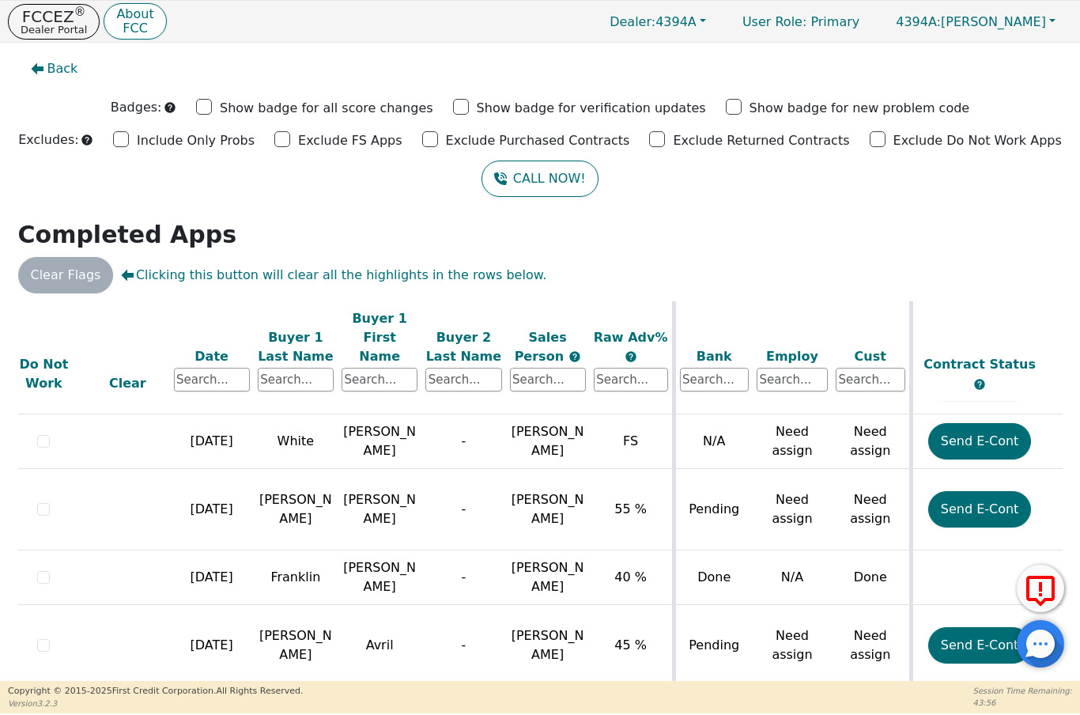
scroll to position [624, 17]
